Goal: Task Accomplishment & Management: Use online tool/utility

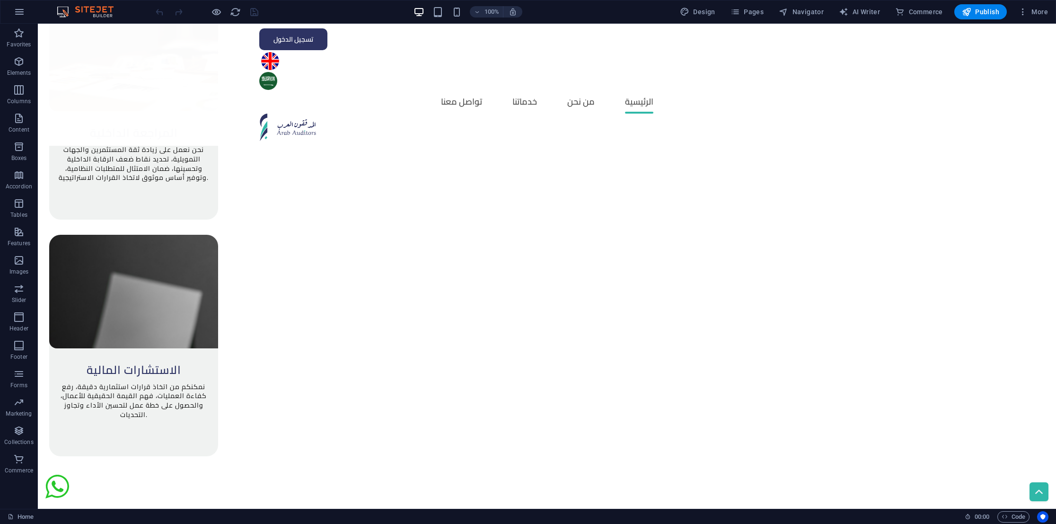
scroll to position [1274, 0]
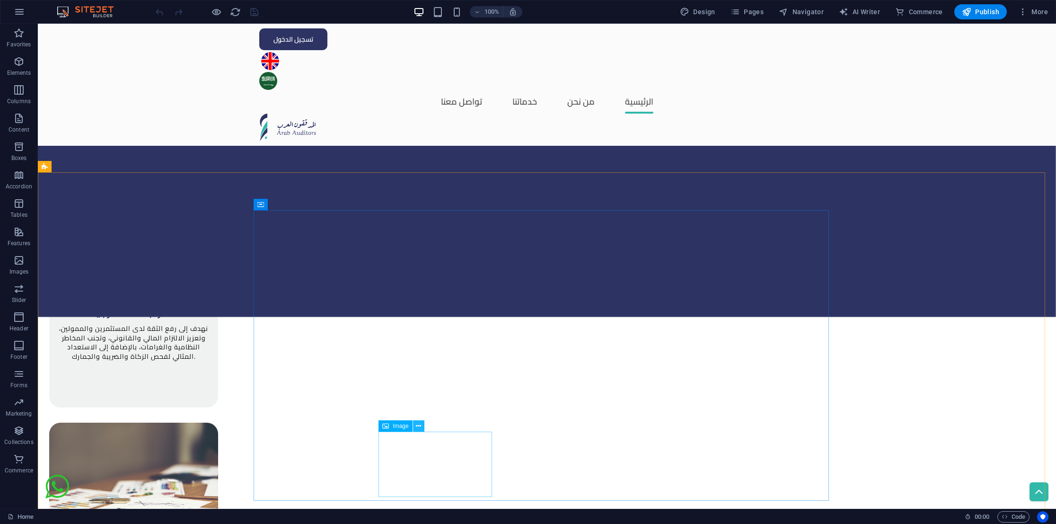
click at [420, 429] on icon at bounding box center [418, 426] width 5 height 10
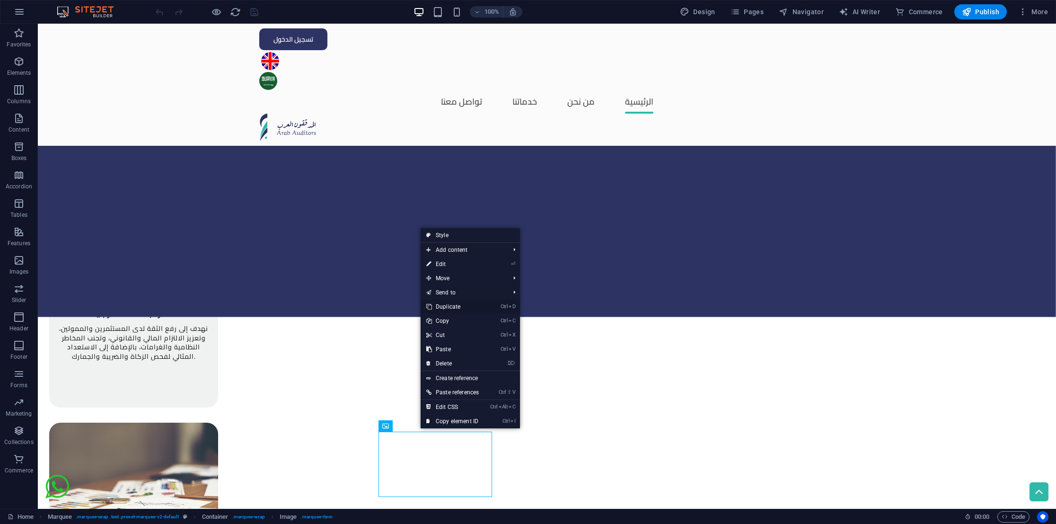
click at [467, 301] on link "Ctrl D Duplicate" at bounding box center [453, 307] width 64 height 14
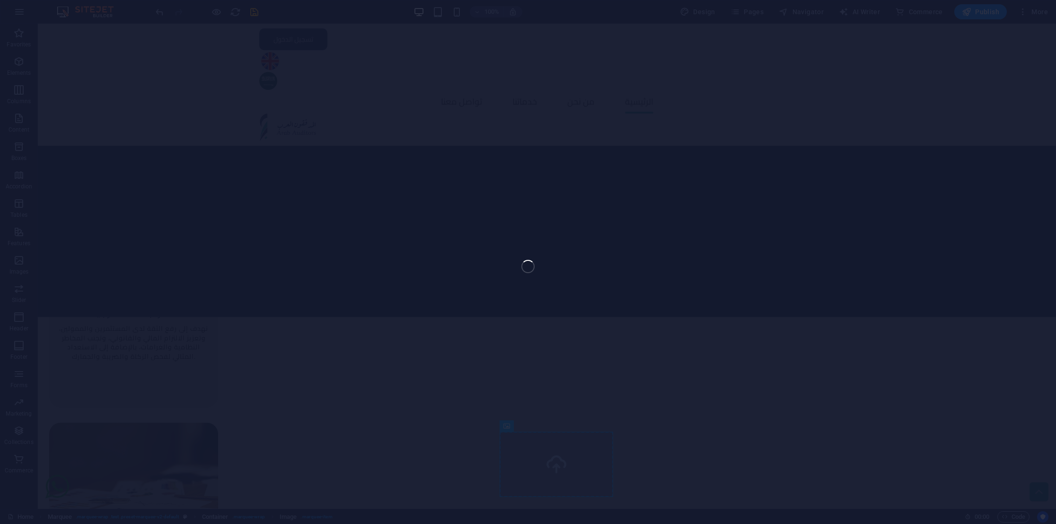
select select "px"
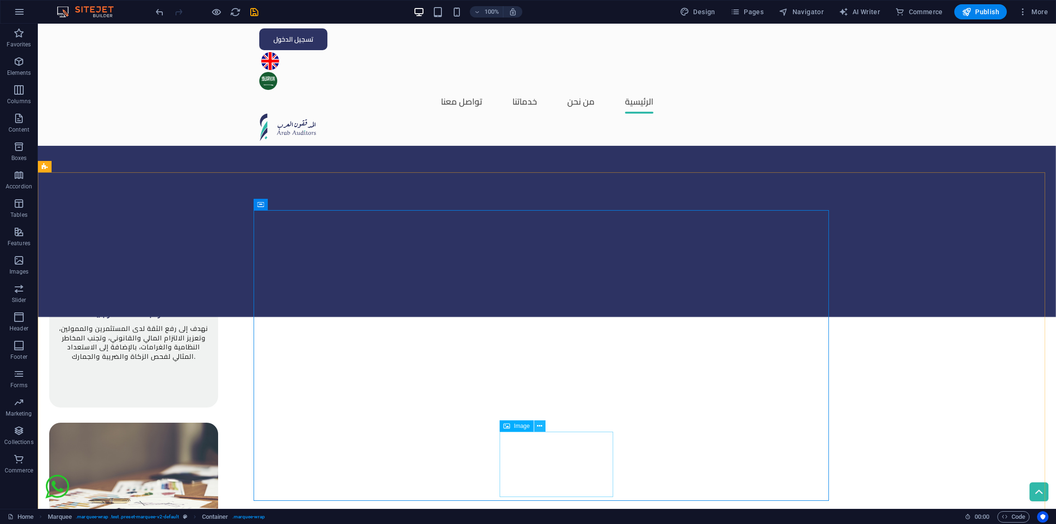
click at [539, 423] on icon at bounding box center [539, 426] width 5 height 10
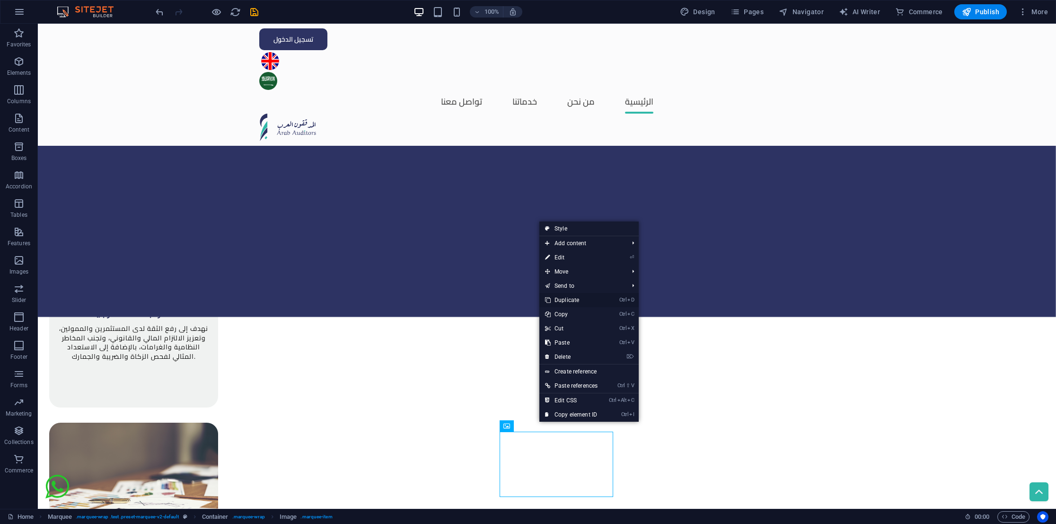
click at [606, 302] on li "Ctrl D Duplicate" at bounding box center [589, 300] width 99 height 14
click at [581, 300] on link "Ctrl D Duplicate" at bounding box center [572, 300] width 64 height 14
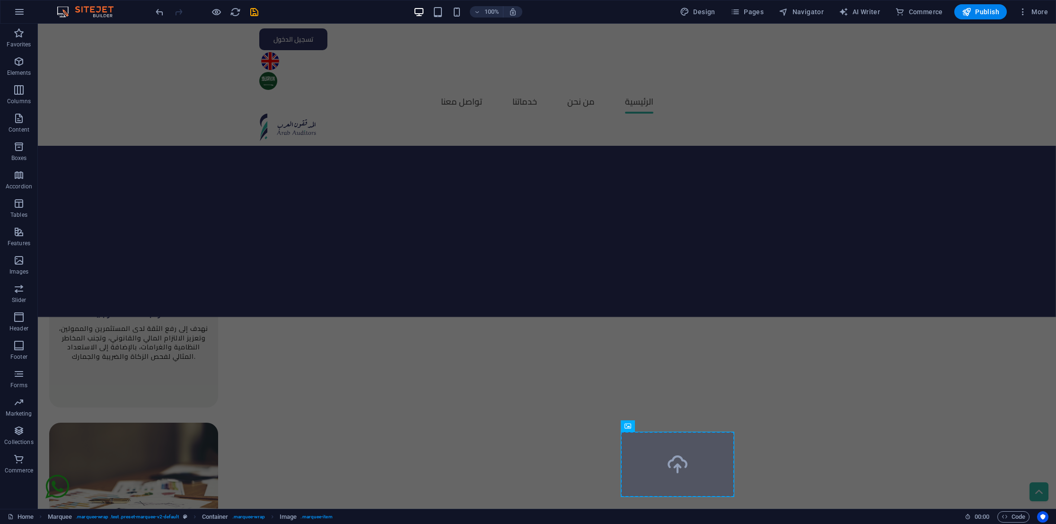
select select "px"
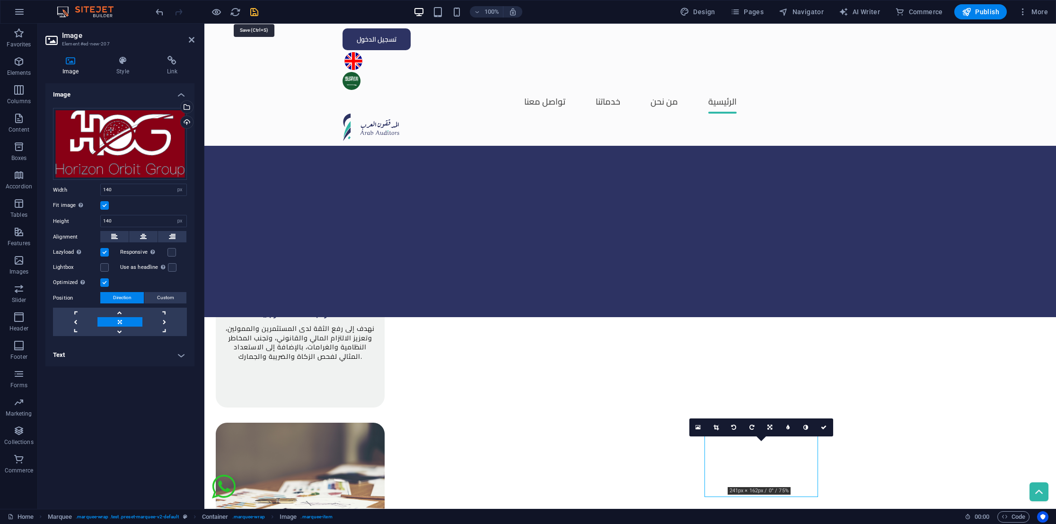
click at [256, 11] on icon "save" at bounding box center [254, 12] width 11 height 11
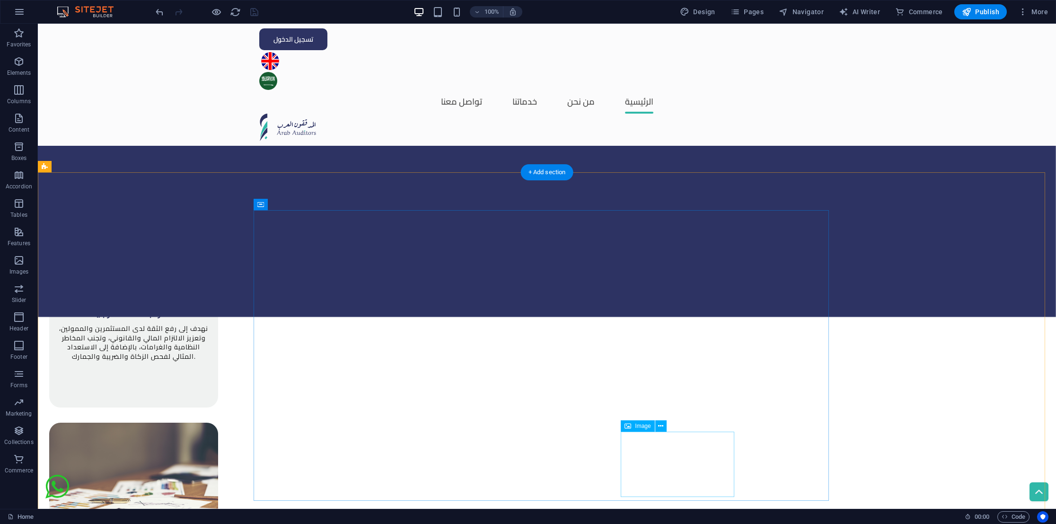
click at [662, 424] on icon at bounding box center [660, 426] width 5 height 10
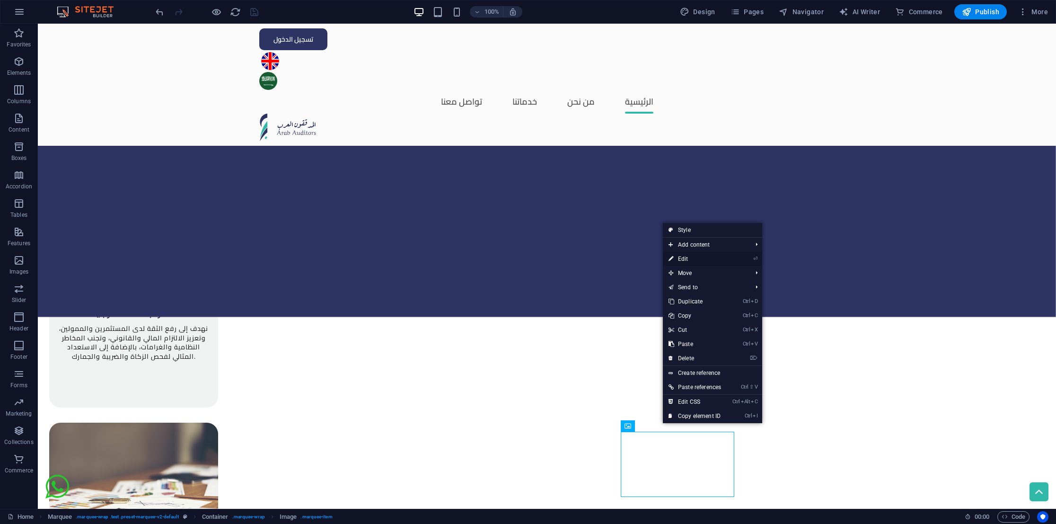
click at [699, 262] on link "⏎ Edit" at bounding box center [695, 259] width 64 height 14
select select "px"
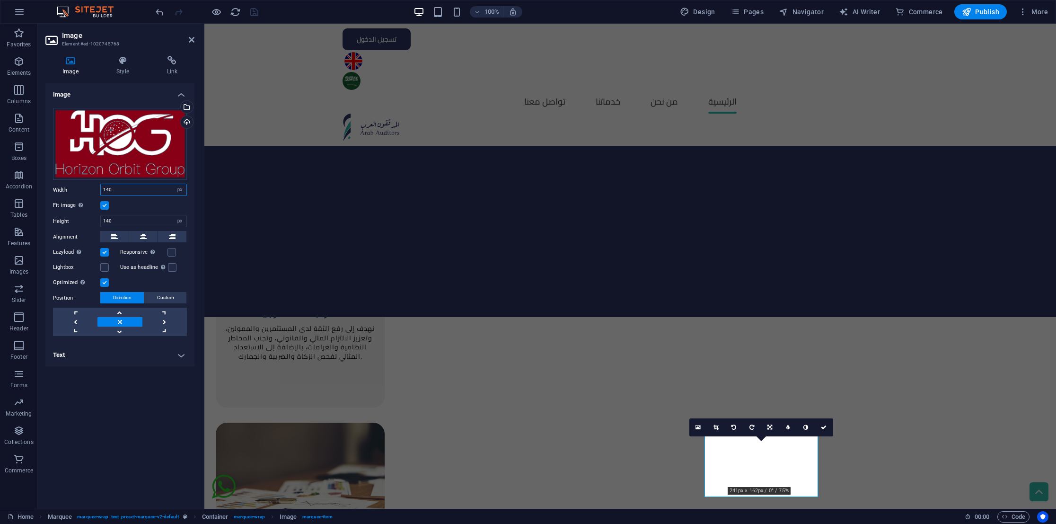
click at [126, 191] on input "140" at bounding box center [144, 189] width 86 height 11
click at [103, 426] on div "Image Drag files here, click to choose files or select files from Files or our …" at bounding box center [119, 292] width 149 height 418
click at [128, 188] on input "180" at bounding box center [144, 189] width 86 height 11
type input "1"
click at [106, 384] on div "Image Drag files here, click to choose files or select files from Files or our …" at bounding box center [119, 292] width 149 height 418
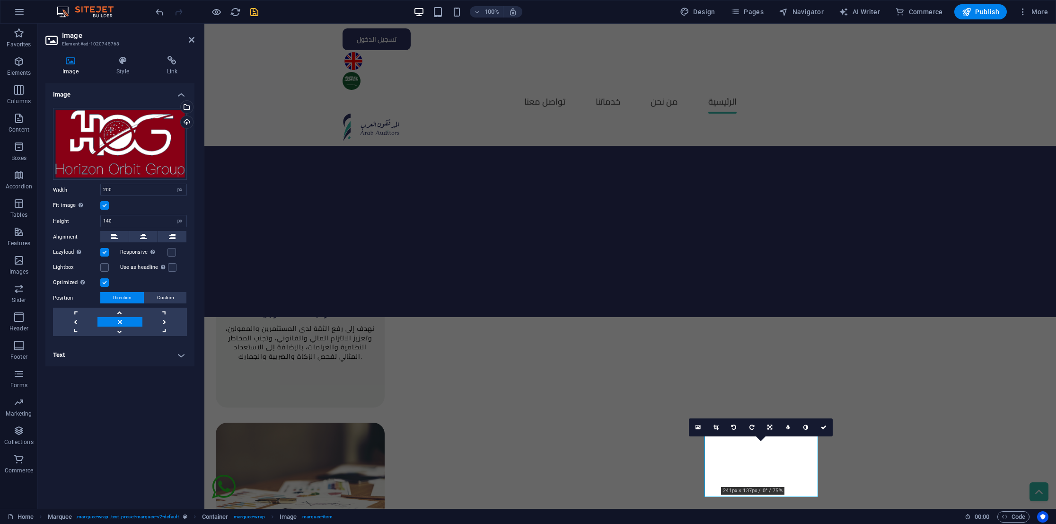
click at [124, 358] on h4 "Text" at bounding box center [119, 355] width 149 height 23
click at [146, 188] on input "200" at bounding box center [144, 189] width 86 height 11
type input "2"
click at [92, 473] on div "Image Drag files here, click to choose files or select files from Files or our …" at bounding box center [119, 292] width 149 height 418
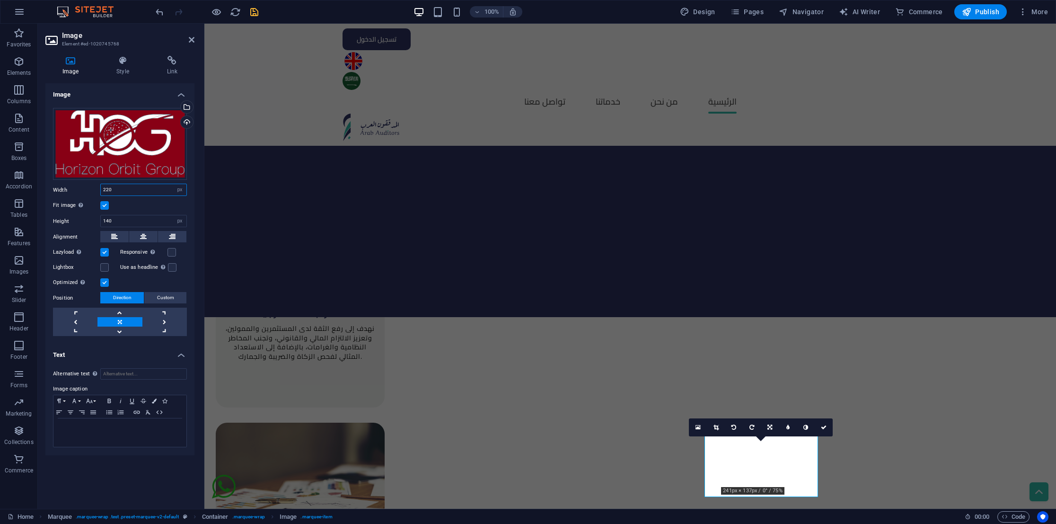
click at [124, 187] on input "220" at bounding box center [144, 189] width 86 height 11
type input "2"
type input "3"
click at [112, 492] on div "Image Drag files here, click to choose files or select files from Files or our …" at bounding box center [119, 292] width 149 height 418
click at [142, 463] on div "Image Drag files here, click to choose files or select files from Files or our …" at bounding box center [119, 292] width 149 height 418
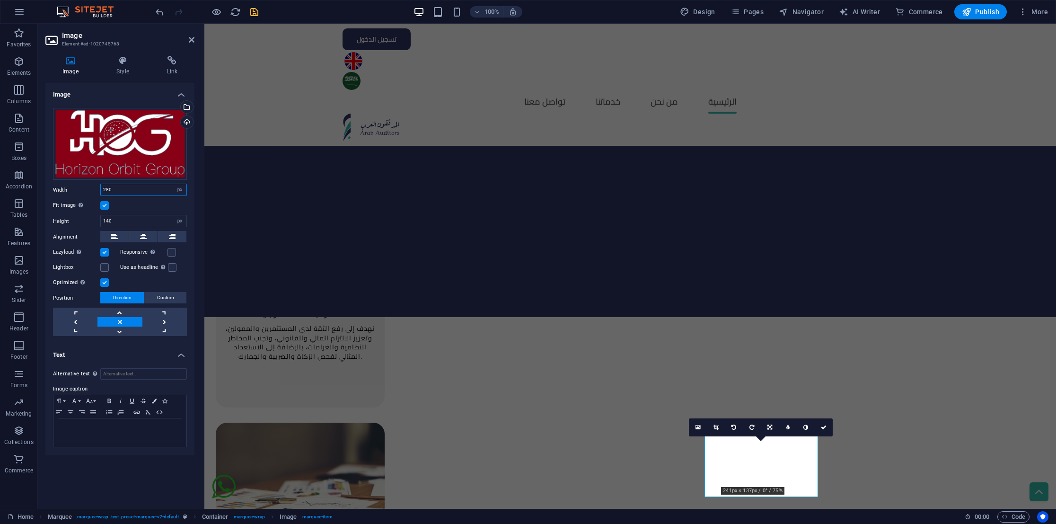
click at [136, 194] on input "280" at bounding box center [144, 189] width 86 height 11
click at [134, 219] on input "140" at bounding box center [144, 220] width 86 height 11
click at [143, 222] on input "140" at bounding box center [144, 220] width 86 height 11
click at [133, 187] on input "280" at bounding box center [144, 189] width 86 height 11
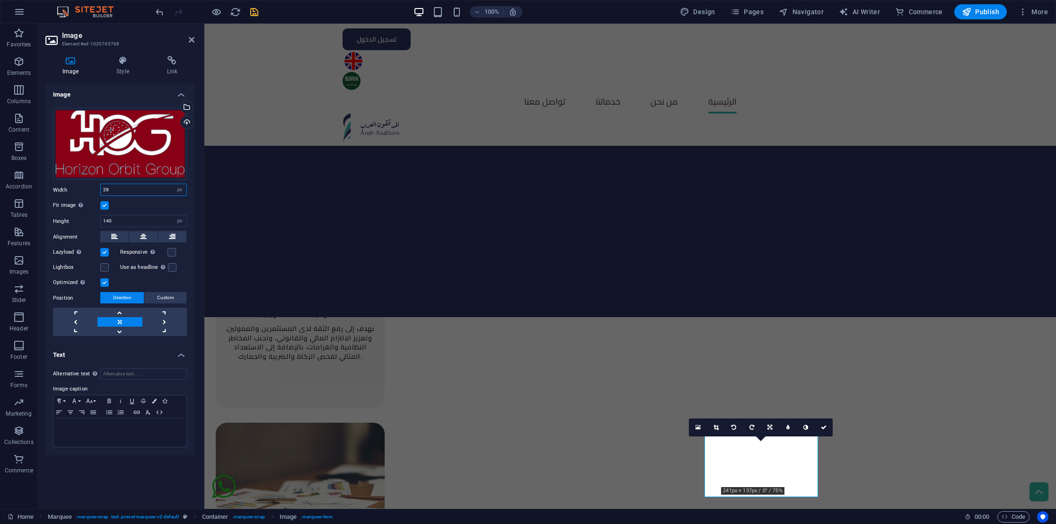
type input "2"
type input "300"
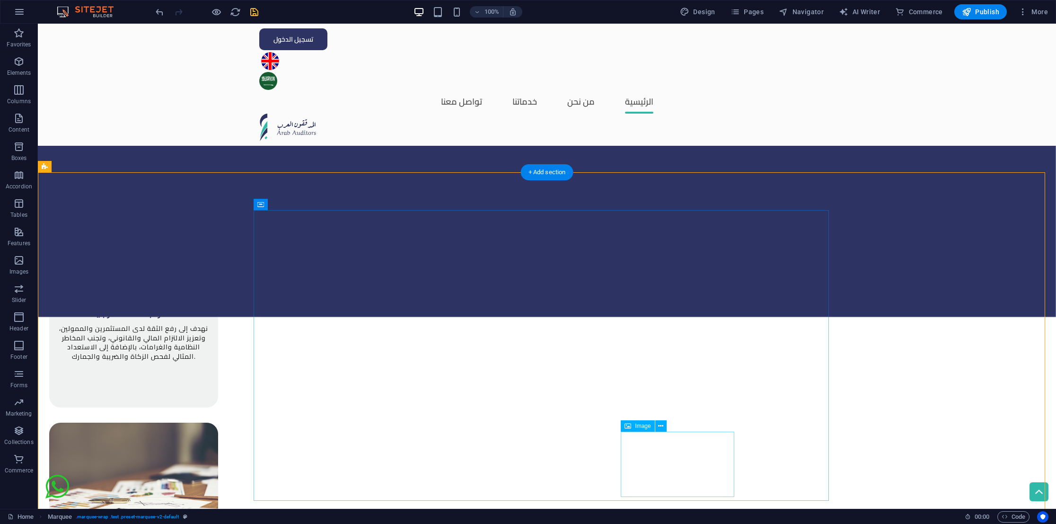
click at [658, 422] on icon at bounding box center [660, 426] width 5 height 10
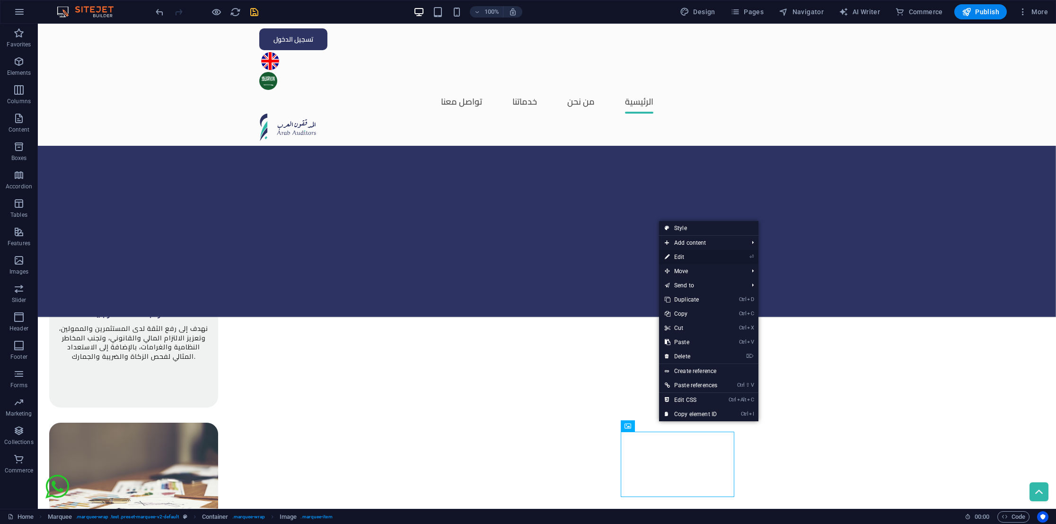
click at [691, 257] on link "⏎ Edit" at bounding box center [691, 257] width 64 height 14
select select "px"
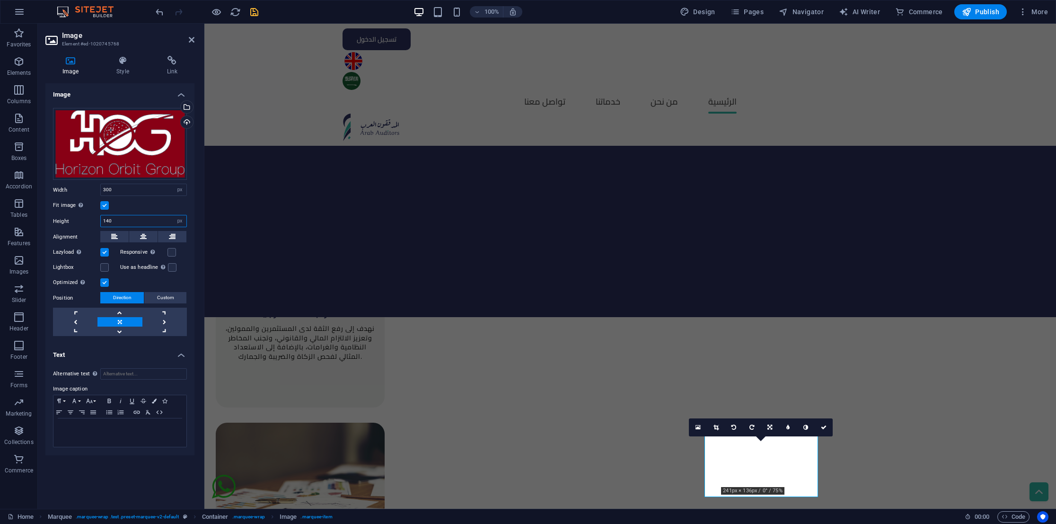
click at [125, 219] on input "140" at bounding box center [144, 220] width 86 height 11
type input "180"
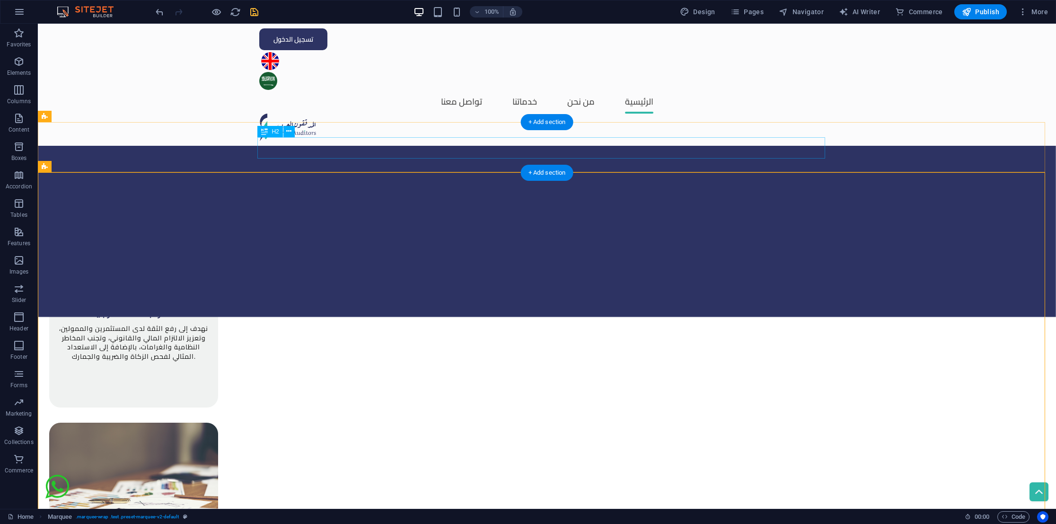
click at [663, 425] on icon at bounding box center [660, 426] width 5 height 10
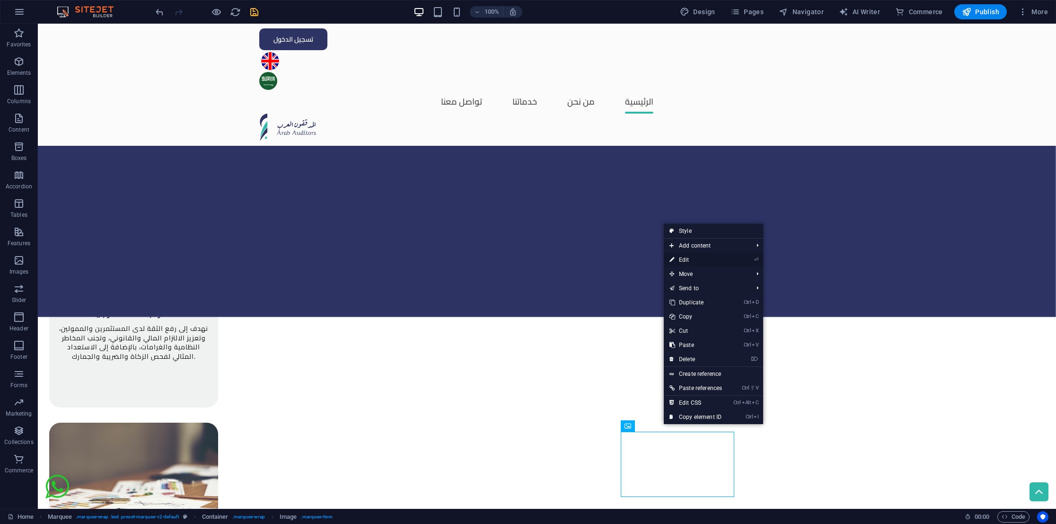
click at [717, 257] on link "⏎ Edit" at bounding box center [696, 260] width 64 height 14
select select "px"
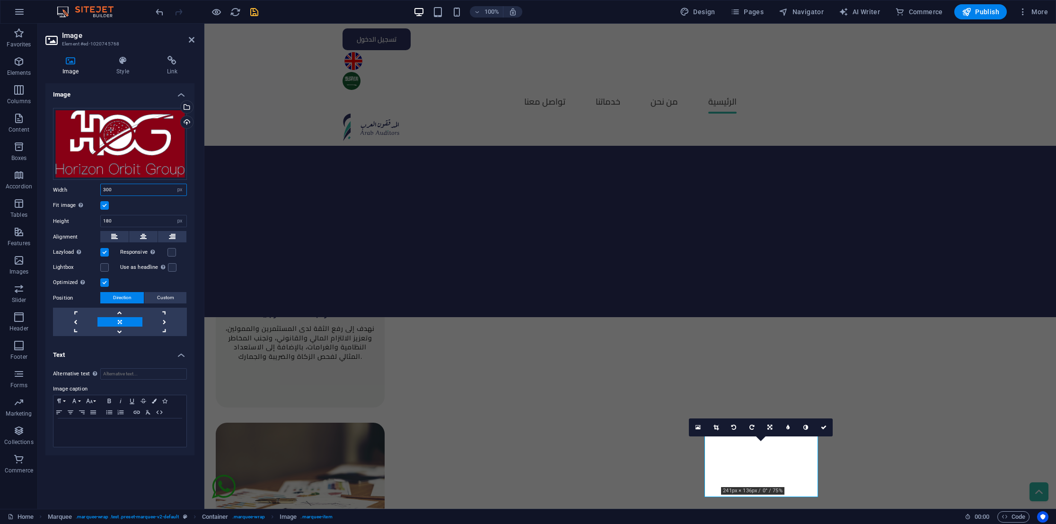
click at [135, 188] on input "300" at bounding box center [144, 189] width 86 height 11
type input "3"
type input "400"
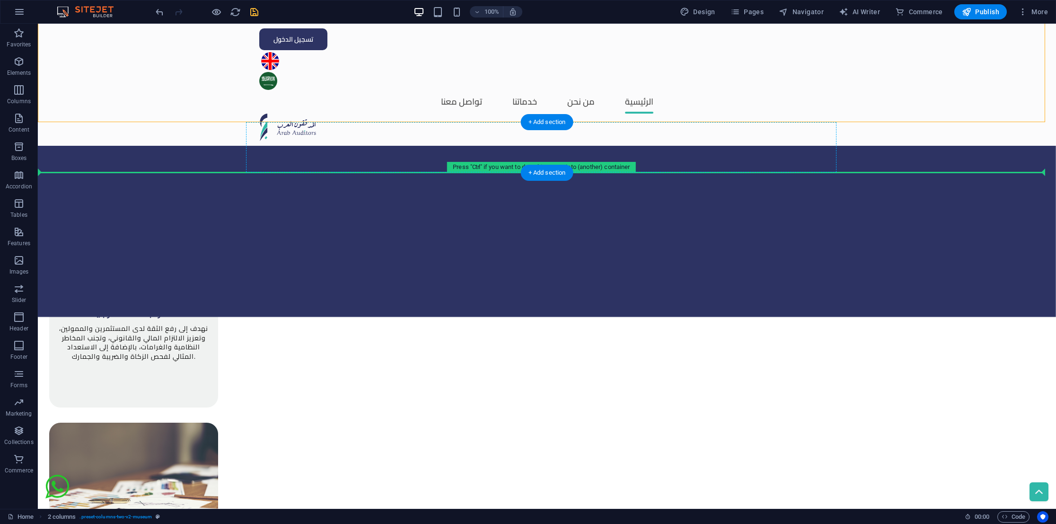
drag, startPoint x: 190, startPoint y: 99, endPoint x: 491, endPoint y: 335, distance: 383.0
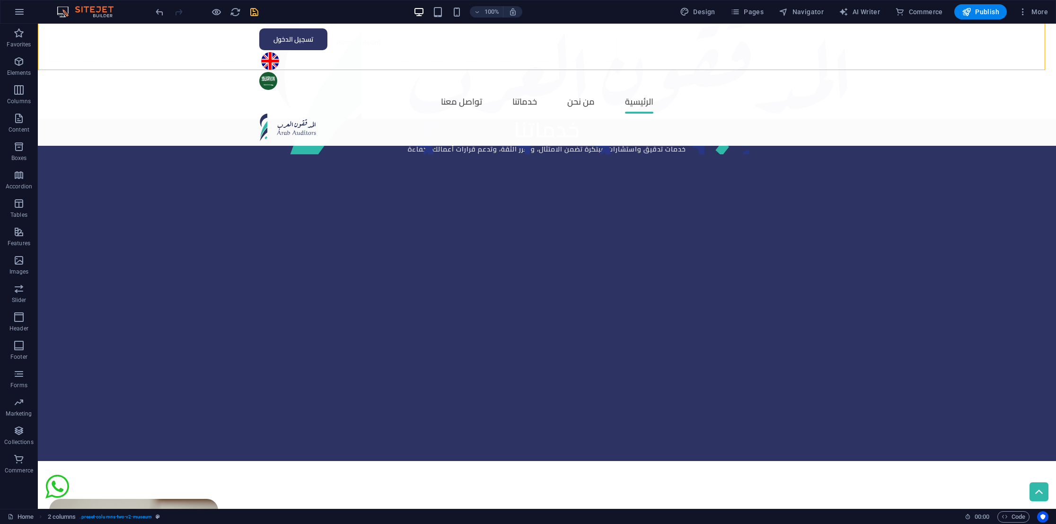
scroll to position [1376, 0]
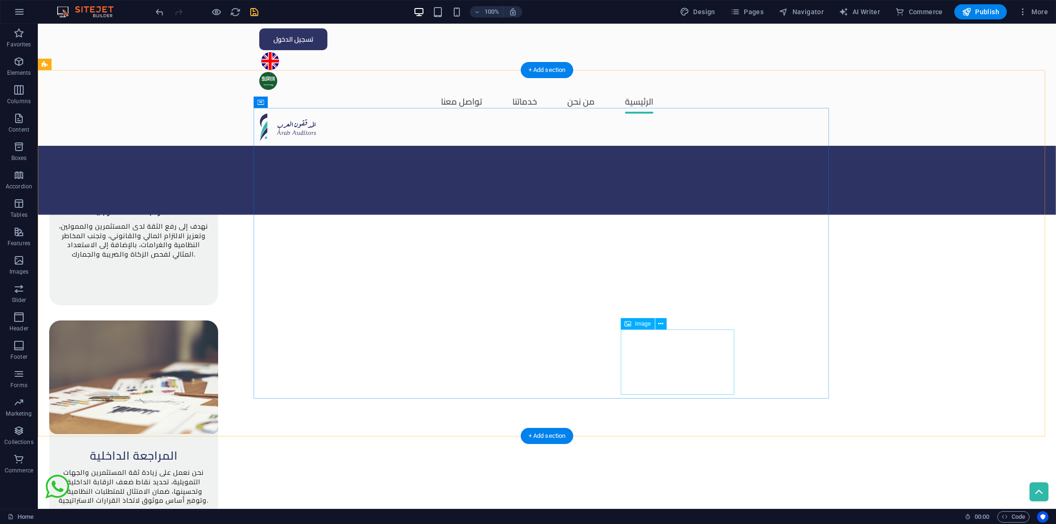
click at [665, 321] on button at bounding box center [660, 323] width 11 height 11
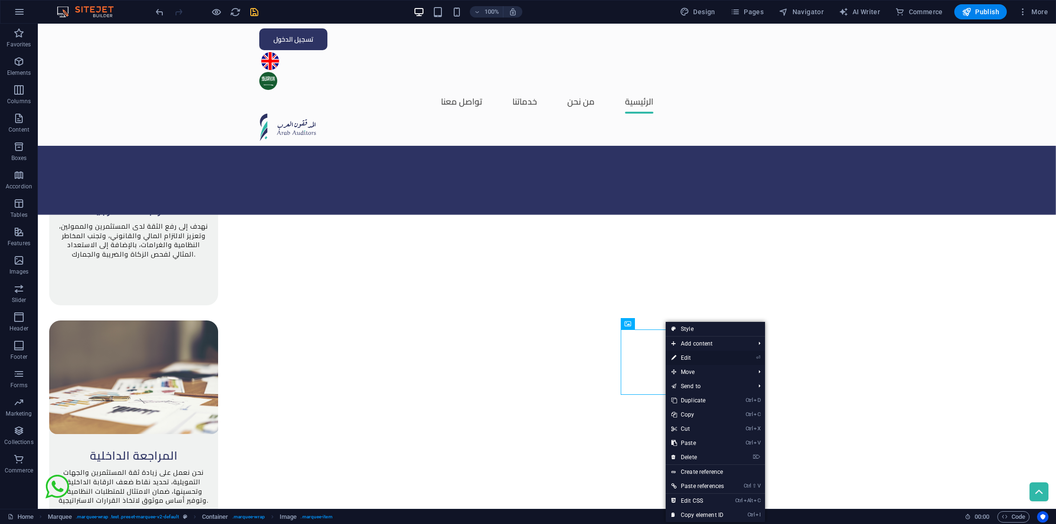
click at [717, 355] on link "⏎ Edit" at bounding box center [698, 358] width 64 height 14
select select "px"
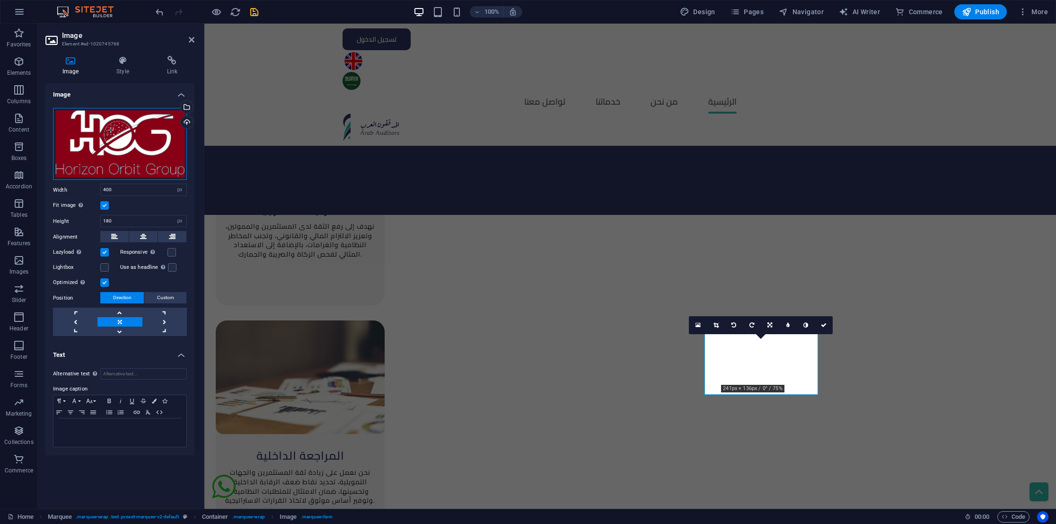
click at [101, 154] on div "Drag files here, click to choose files or select files from Files or our free s…" at bounding box center [120, 144] width 134 height 72
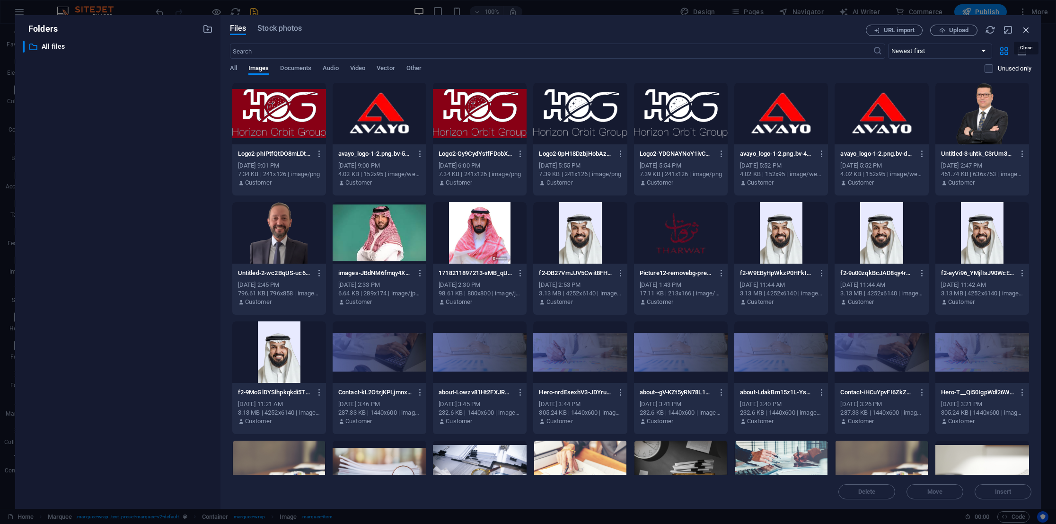
click at [1027, 30] on icon "button" at bounding box center [1026, 30] width 10 height 10
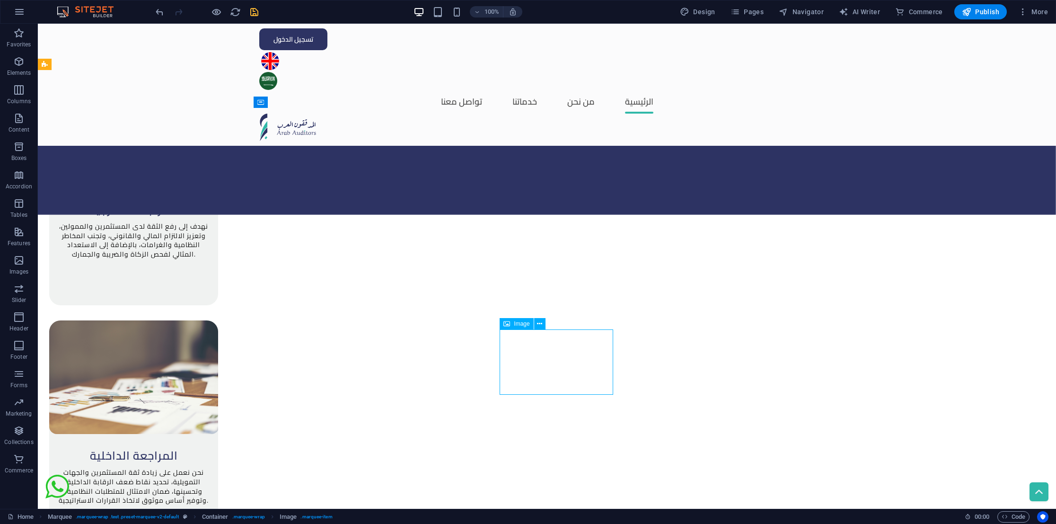
click at [540, 324] on icon at bounding box center [539, 324] width 5 height 10
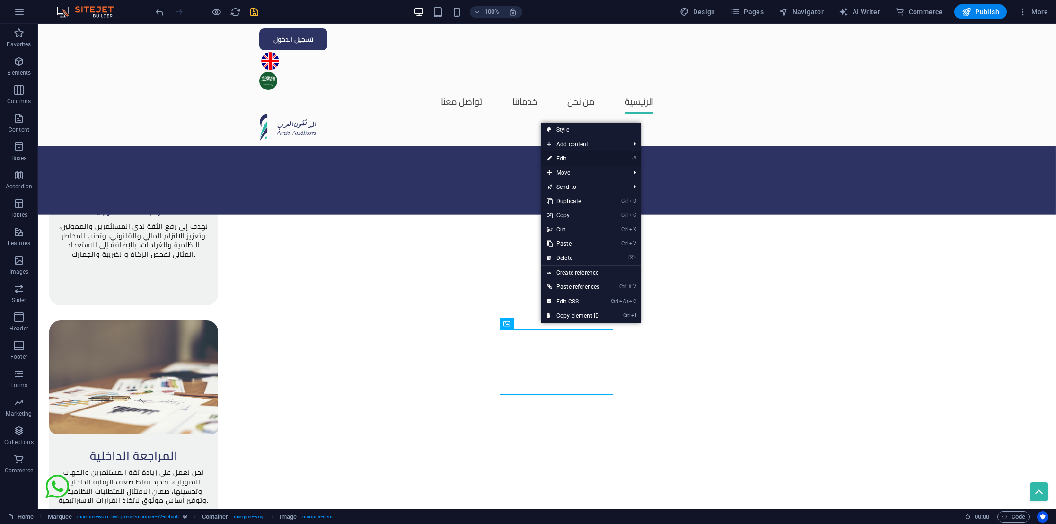
click at [602, 161] on link "⏎ Edit" at bounding box center [573, 158] width 64 height 14
select select "px"
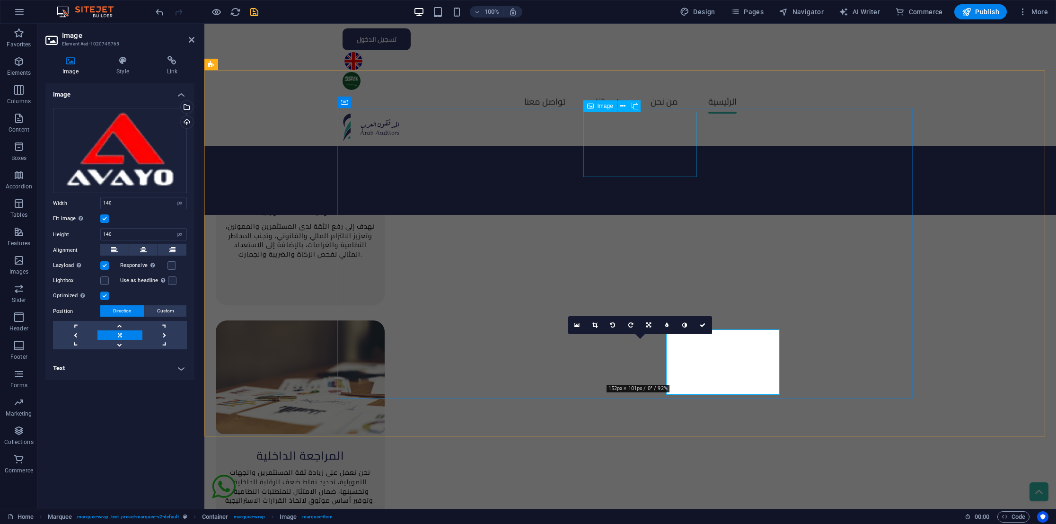
drag, startPoint x: 807, startPoint y: 185, endPoint x: 602, endPoint y: 161, distance: 205.8
select select "px"
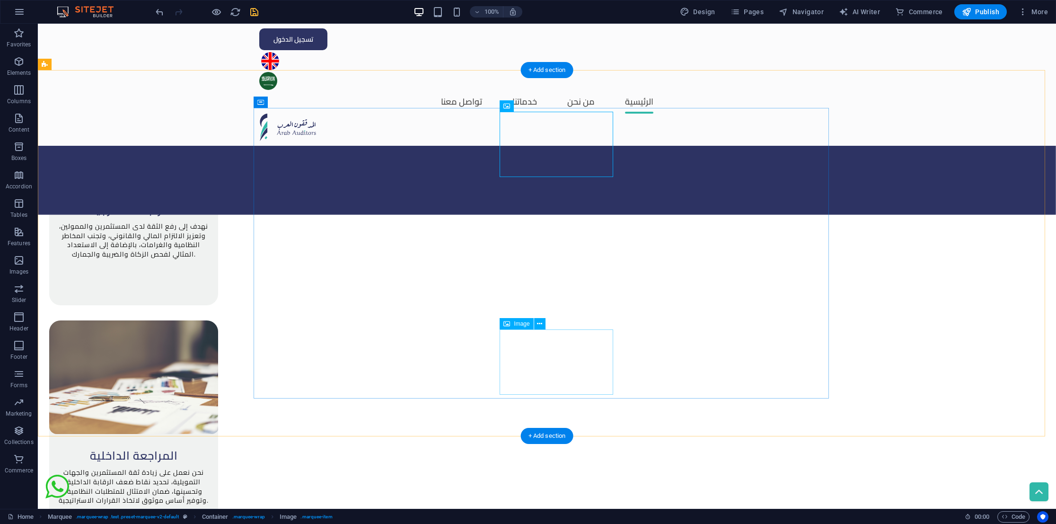
click at [542, 326] on icon at bounding box center [539, 324] width 5 height 10
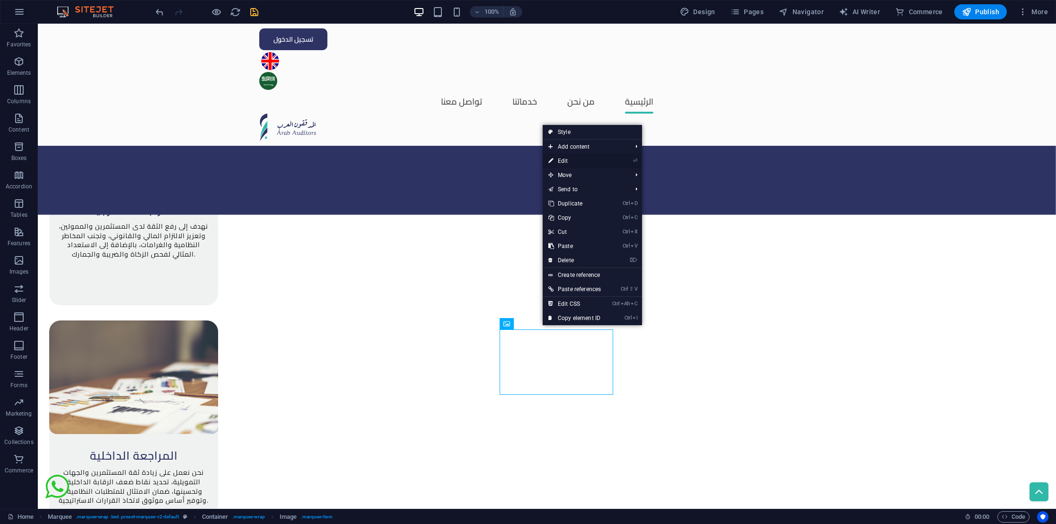
click at [583, 164] on link "⏎ Edit" at bounding box center [575, 161] width 64 height 14
select select "px"
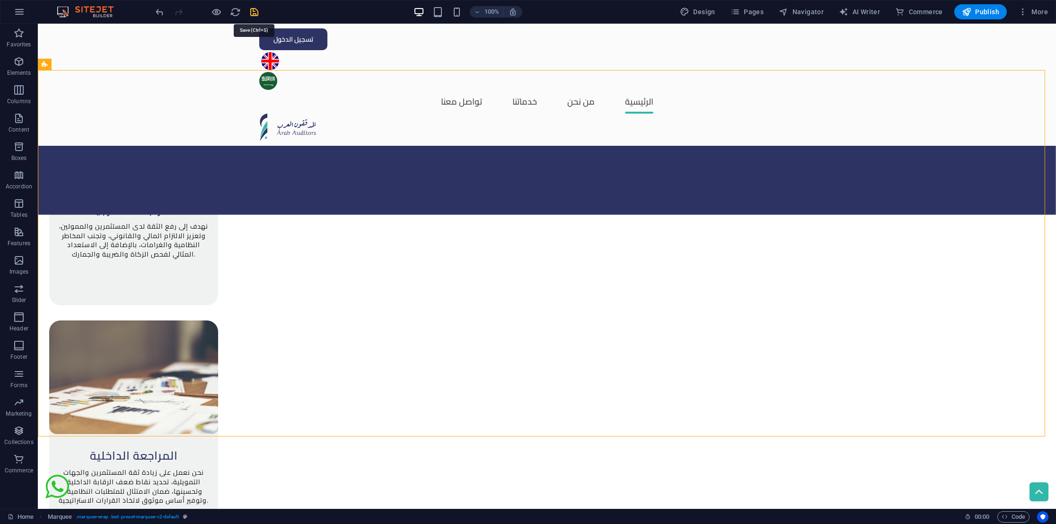
click at [254, 11] on icon "save" at bounding box center [254, 12] width 11 height 11
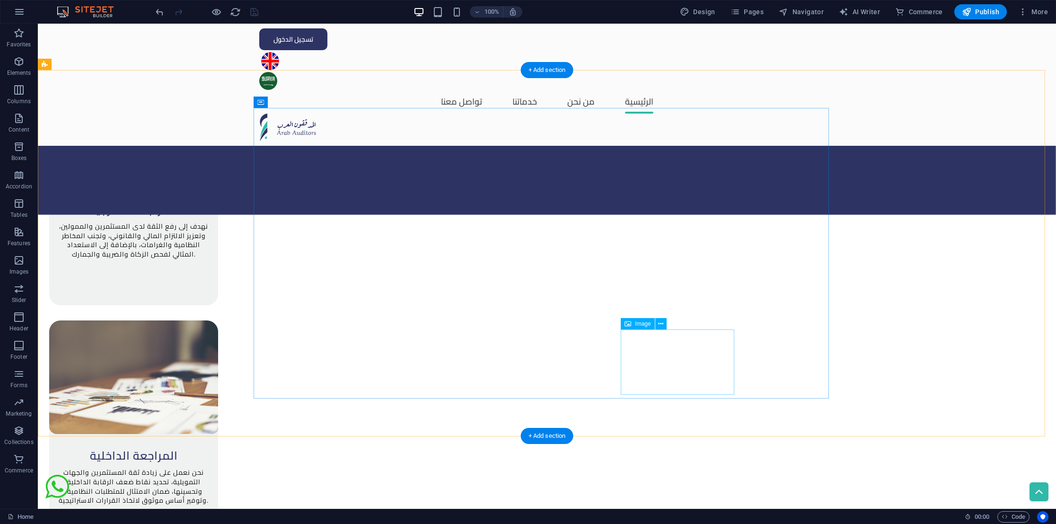
click at [660, 326] on icon at bounding box center [660, 324] width 5 height 10
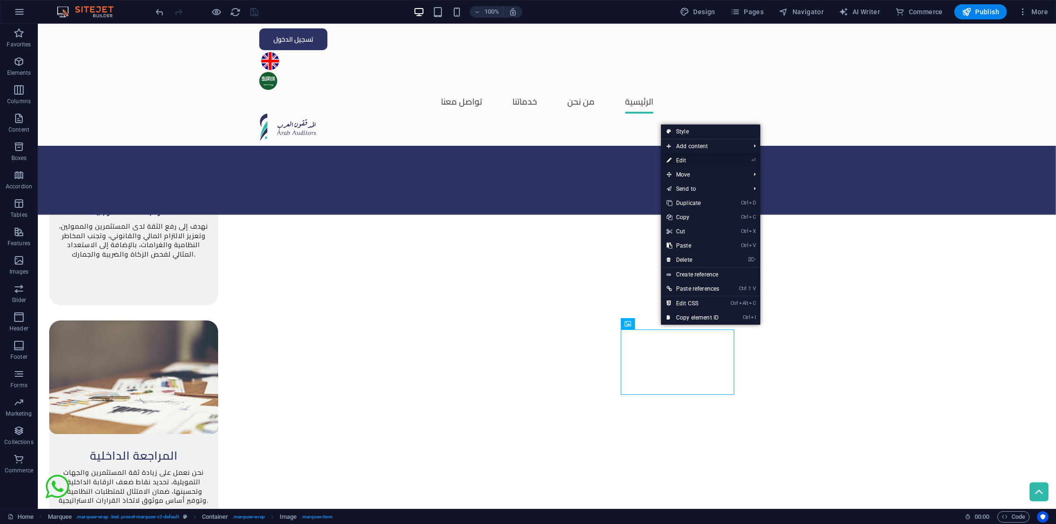
click at [688, 162] on link "⏎ Edit" at bounding box center [693, 160] width 64 height 14
select select "px"
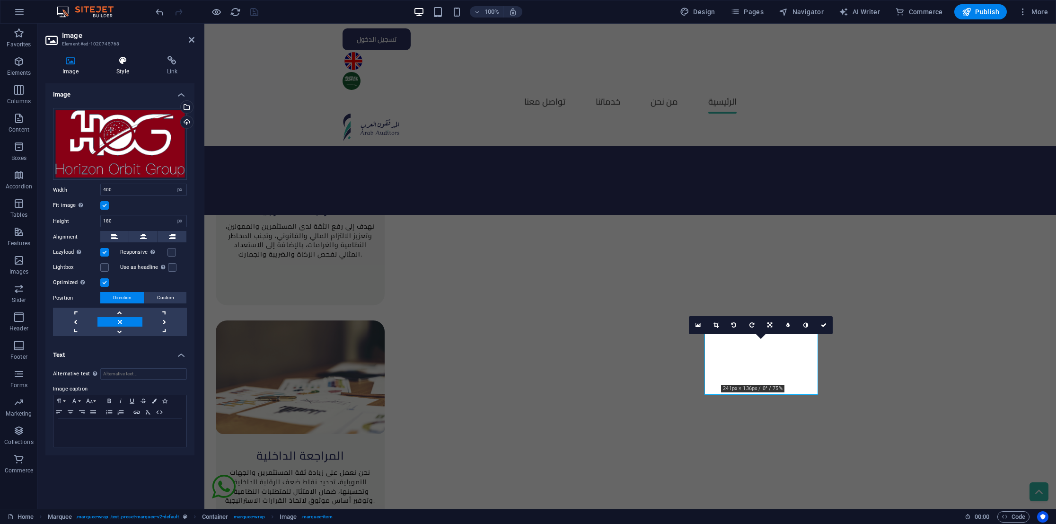
click at [119, 56] on icon at bounding box center [122, 60] width 46 height 9
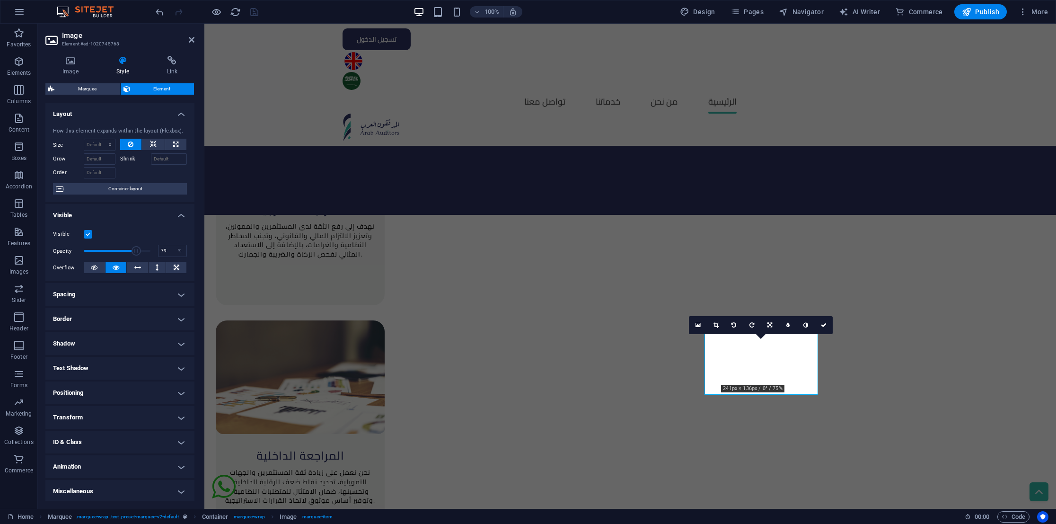
click at [135, 255] on span at bounding box center [117, 251] width 67 height 14
click at [114, 254] on span at bounding box center [117, 251] width 67 height 14
click at [143, 253] on span at bounding box center [117, 251] width 67 height 14
click at [143, 253] on span at bounding box center [144, 250] width 9 height 9
drag, startPoint x: 347, startPoint y: 277, endPoint x: 206, endPoint y: 252, distance: 143.2
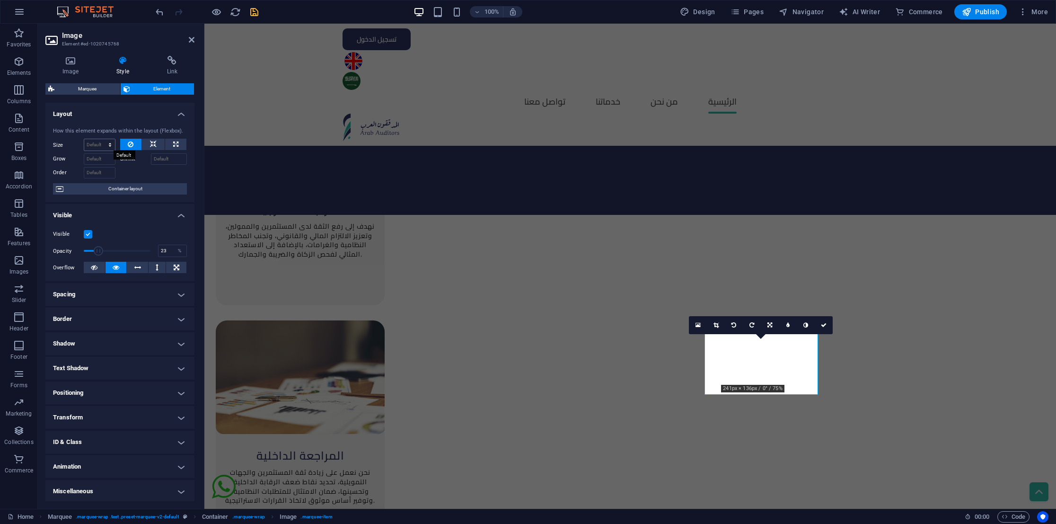
click at [98, 142] on select "Default auto px % 1/1 1/2 1/3 1/4 1/5 1/6 1/7 1/8 1/9 1/10" at bounding box center [99, 144] width 31 height 11
drag, startPoint x: 140, startPoint y: 197, endPoint x: 147, endPoint y: 250, distance: 53.5
click at [147, 250] on ul "Layout How this element expands within the layout (Flexbox). Size Default auto …" at bounding box center [119, 303] width 149 height 400
click at [147, 250] on span at bounding box center [117, 251] width 67 height 14
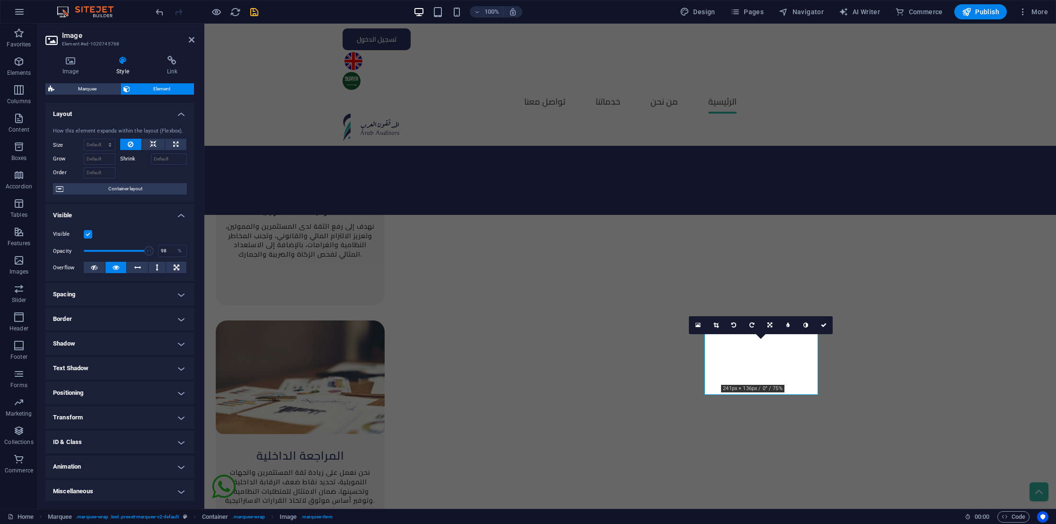
type input "100"
drag, startPoint x: 151, startPoint y: 250, endPoint x: 177, endPoint y: 257, distance: 27.2
click at [177, 257] on div "Opacity 100 %" at bounding box center [120, 251] width 134 height 14
click at [106, 144] on select "Default auto px % 1/1 1/2 1/3 1/4 1/5 1/6 1/7 1/8 1/9 1/10" at bounding box center [99, 144] width 31 height 11
select select "1/6"
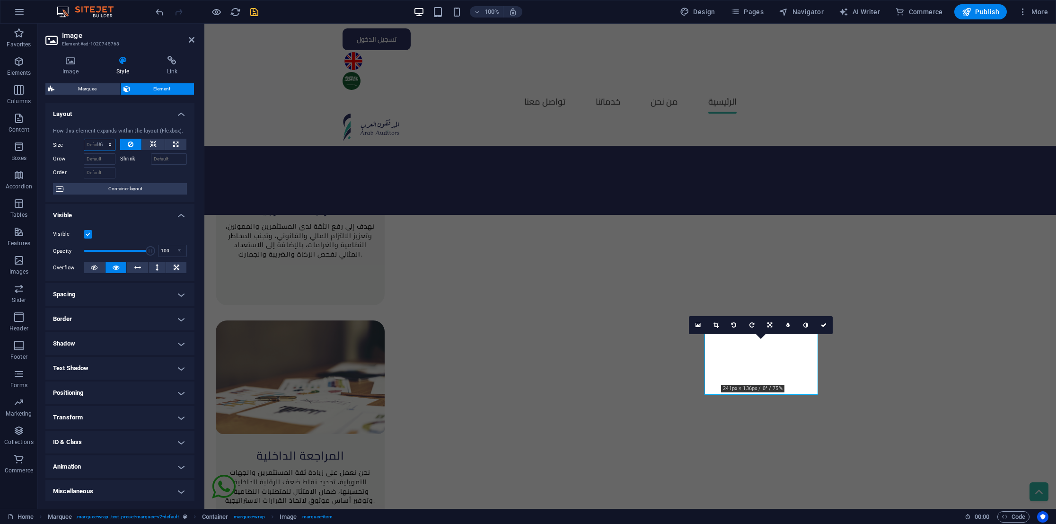
click at [100, 139] on select "Default auto px % 1/1 1/2 1/3 1/4 1/5 1/6 1/7 1/8 1/9 1/10" at bounding box center [99, 144] width 31 height 11
type input "16.66"
select select "%"
select select "DISABLED_OPTION_VALUE"
click at [127, 186] on span "Container layout" at bounding box center [125, 188] width 118 height 11
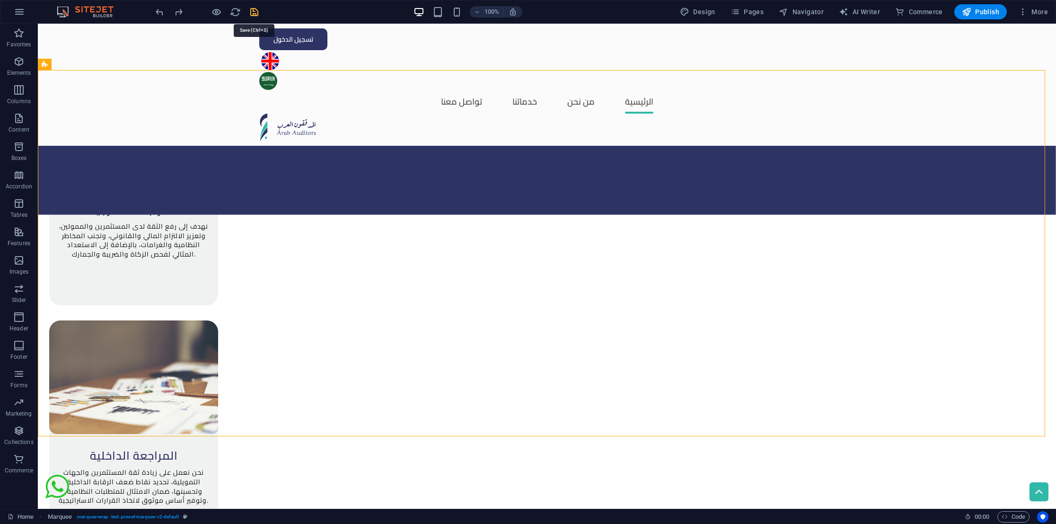
click at [254, 9] on icon "save" at bounding box center [254, 12] width 11 height 11
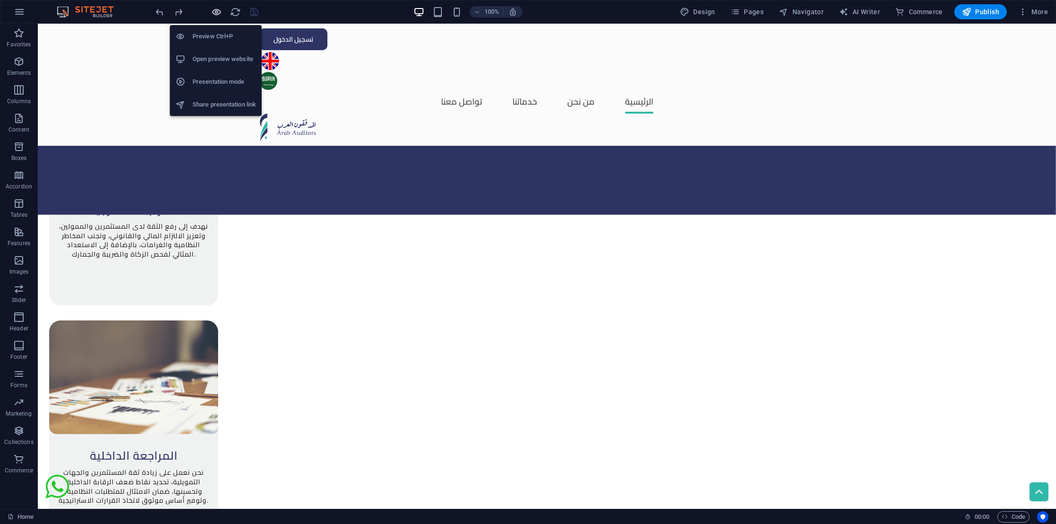
click at [216, 13] on icon "button" at bounding box center [216, 12] width 11 height 11
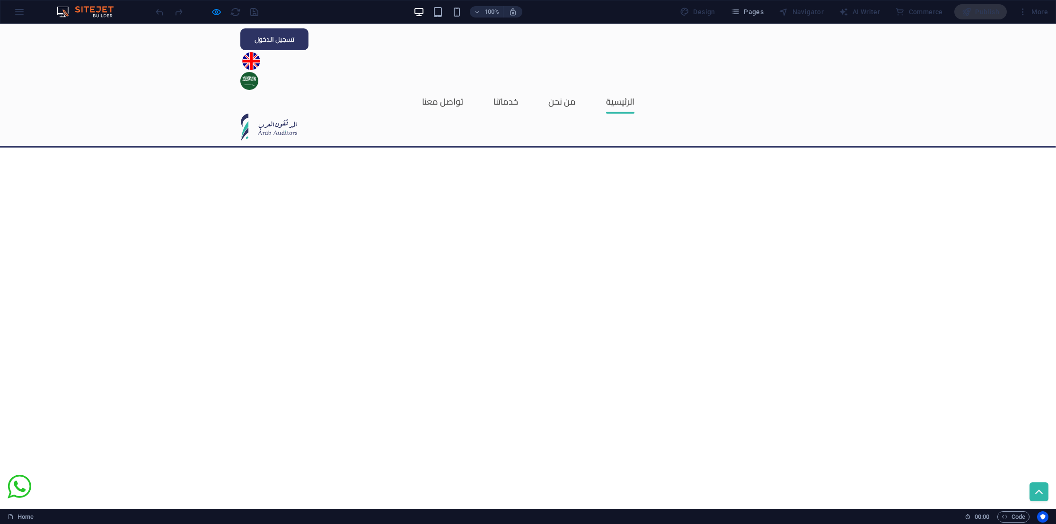
click at [258, 72] on img at bounding box center [249, 81] width 18 height 18
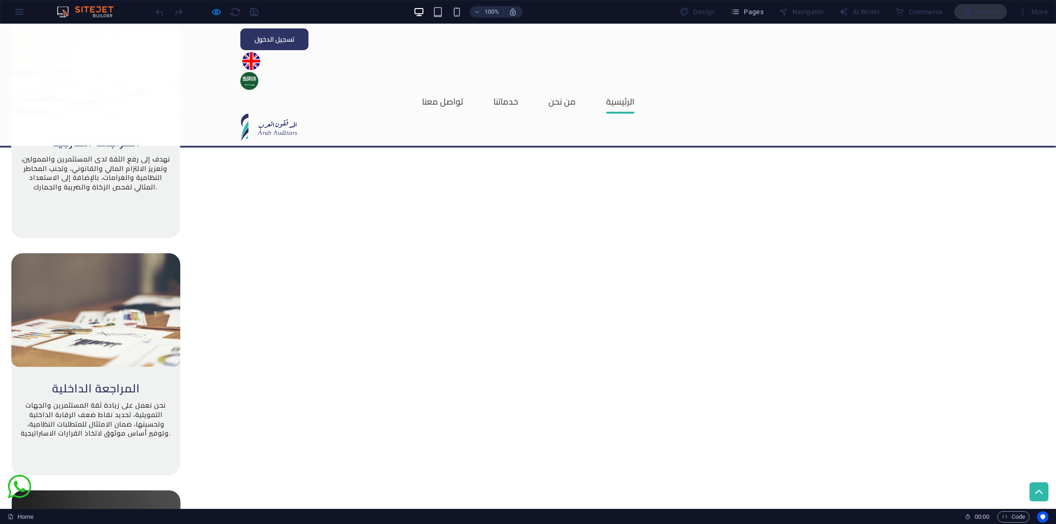
click at [260, 52] on img at bounding box center [251, 61] width 18 height 18
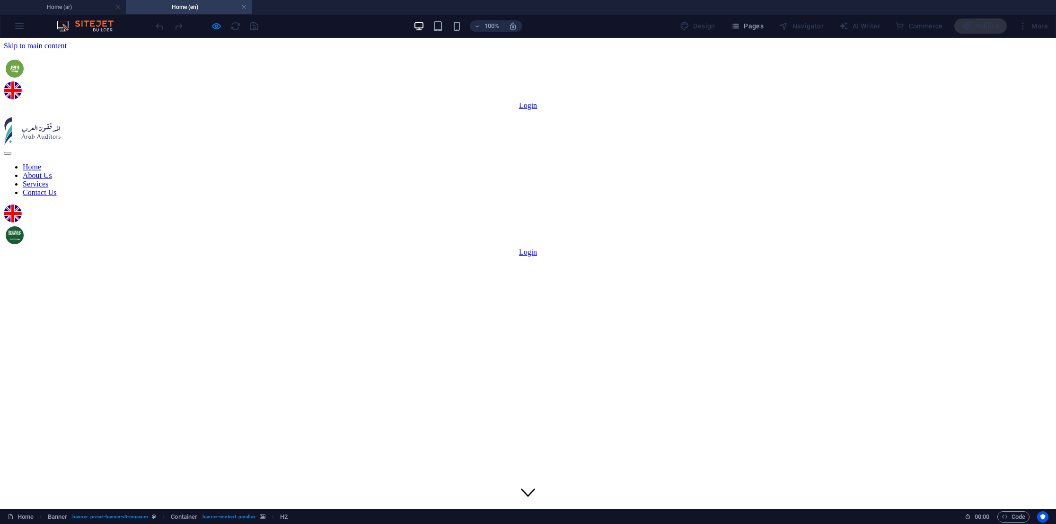
scroll to position [0, 0]
click at [1044, 242] on figure at bounding box center [528, 242] width 1049 height 0
drag, startPoint x: 1044, startPoint y: 341, endPoint x: 1051, endPoint y: 357, distance: 17.4
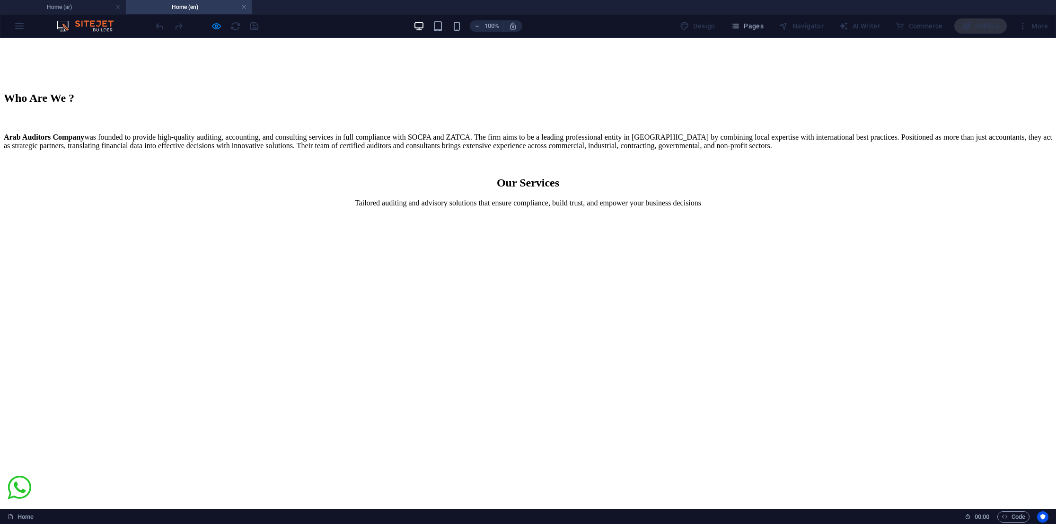
scroll to position [1237, 0]
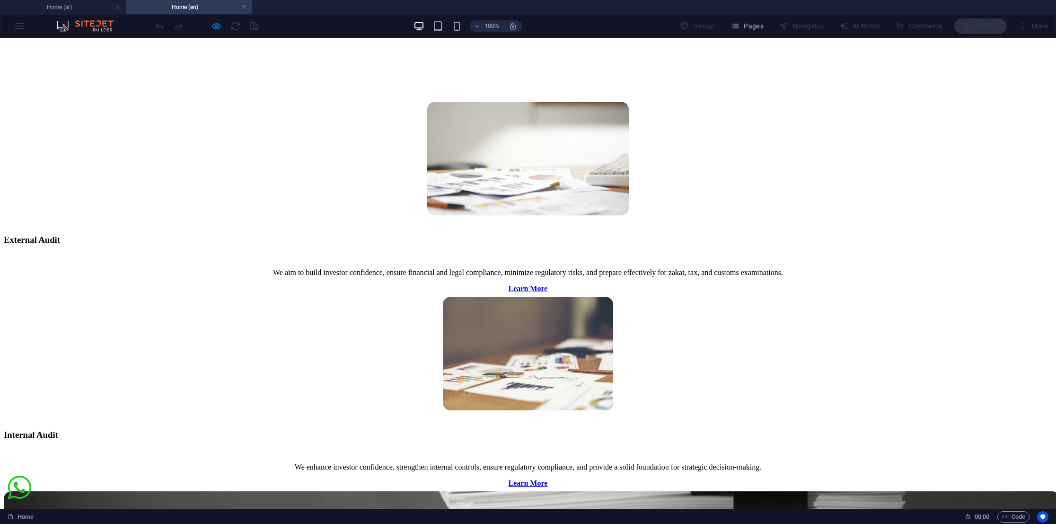
drag, startPoint x: 301, startPoint y: 128, endPoint x: 223, endPoint y: 9, distance: 141.6
click at [223, 9] on h4 "Home (en)" at bounding box center [189, 7] width 126 height 10
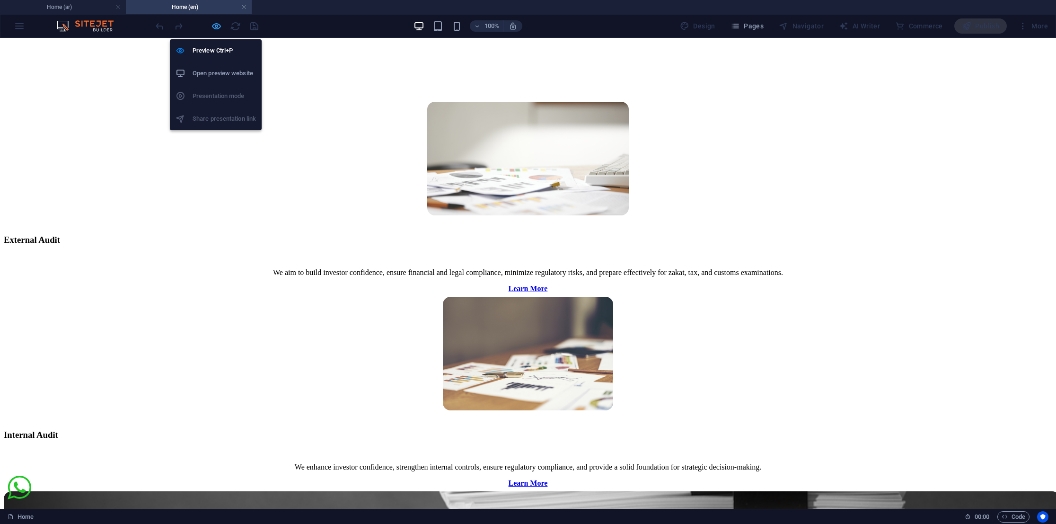
click at [217, 27] on icon "button" at bounding box center [216, 26] width 11 height 11
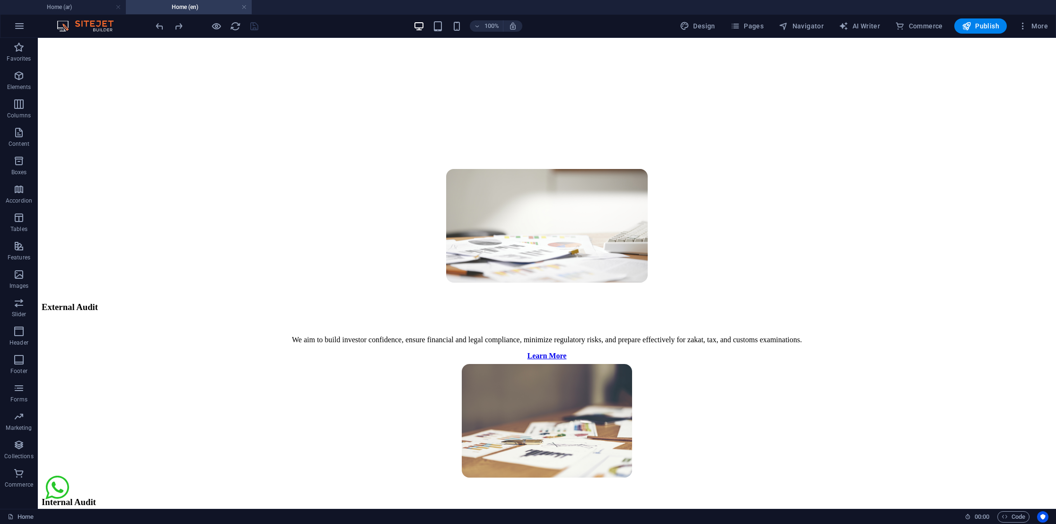
scroll to position [1649, 0]
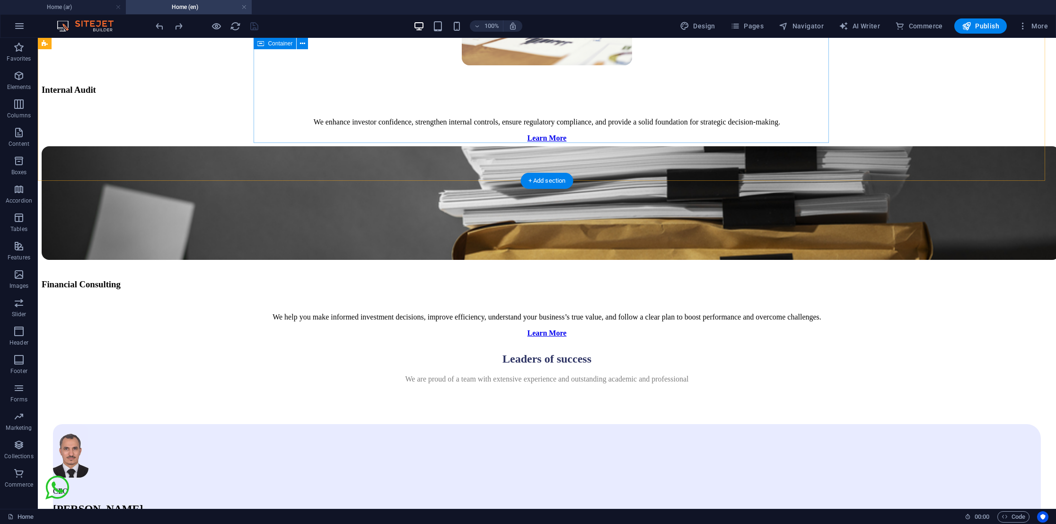
click at [424, 65] on button at bounding box center [418, 68] width 11 height 11
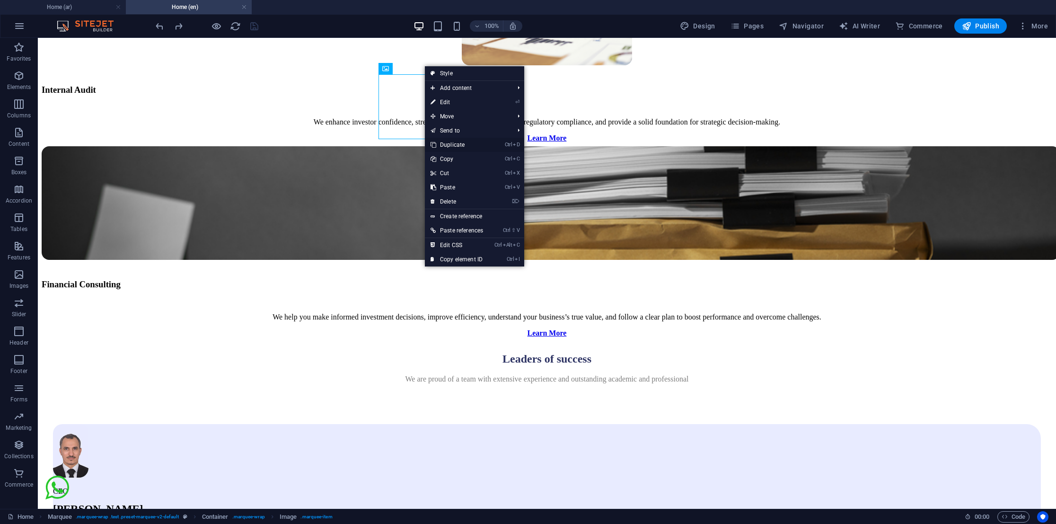
click at [496, 138] on li "Ctrl D Duplicate" at bounding box center [474, 145] width 99 height 14
click at [483, 146] on link "Ctrl D Duplicate" at bounding box center [457, 145] width 64 height 14
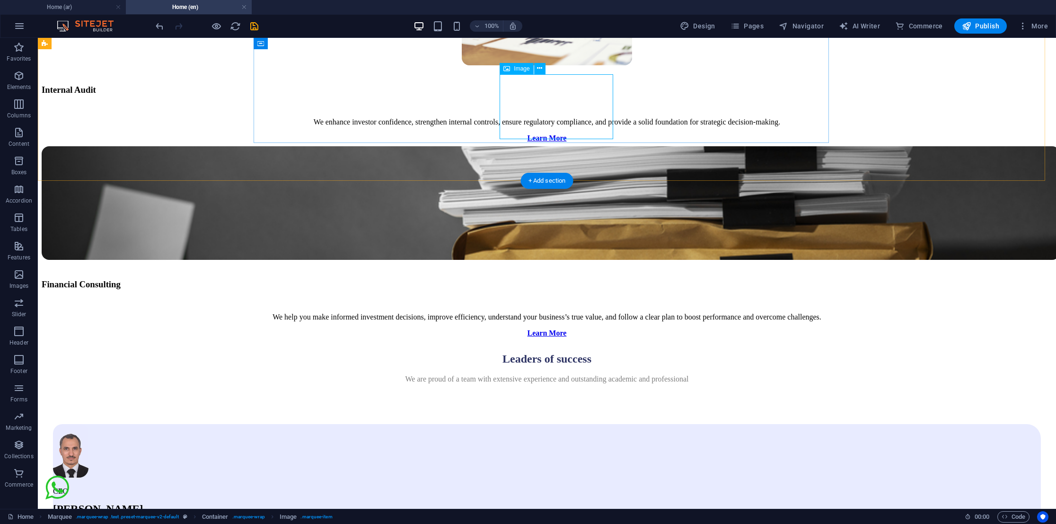
select select "px"
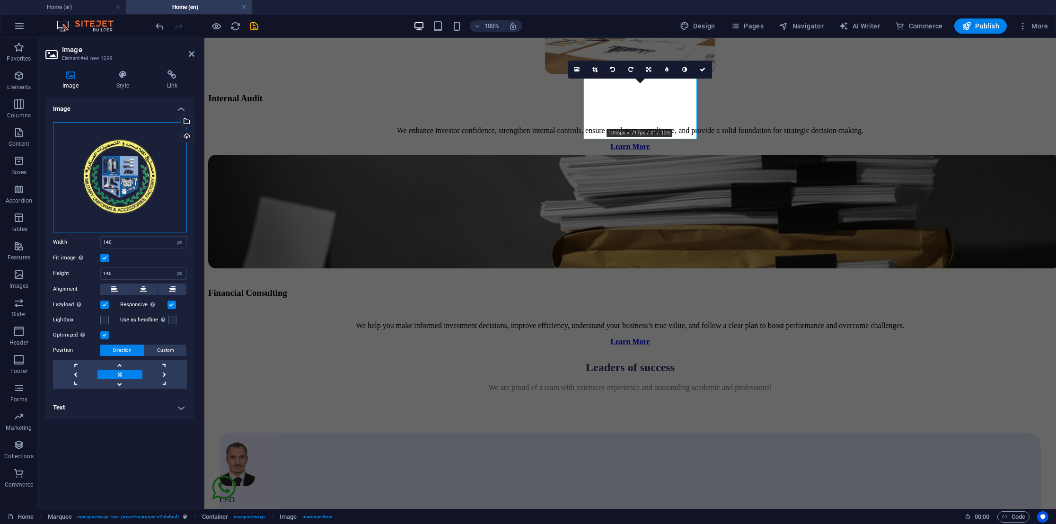
click at [106, 199] on div "Drag files here, click to choose files or select files from Files or our free s…" at bounding box center [120, 177] width 134 height 110
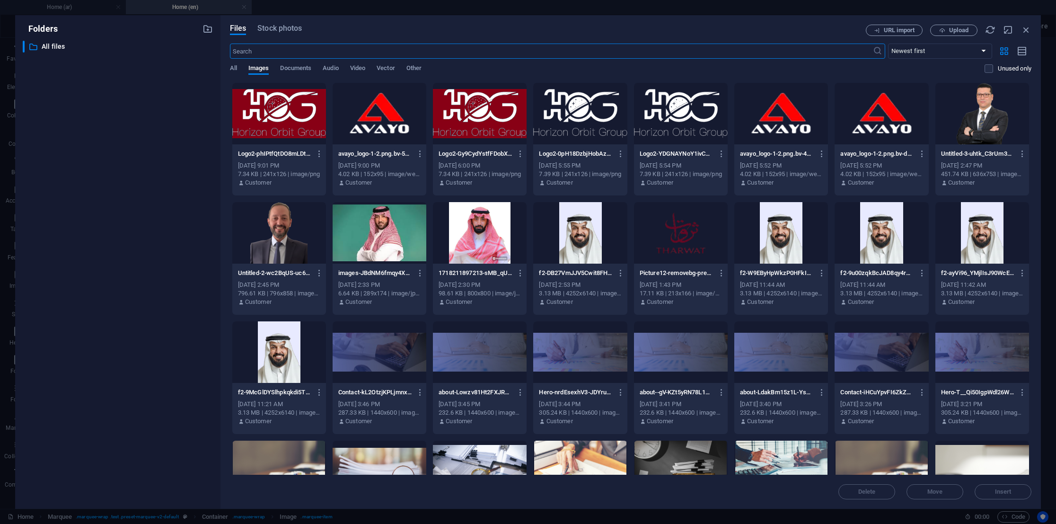
click at [106, 199] on body "[DOMAIN_NAME] Home (ar) Home (en) Favorites Elements Columns Content Boxes Acco…" at bounding box center [528, 262] width 1056 height 524
click at [769, 130] on div at bounding box center [782, 114] width 94 height 62
click at [769, 130] on div "1" at bounding box center [782, 114] width 94 height 62
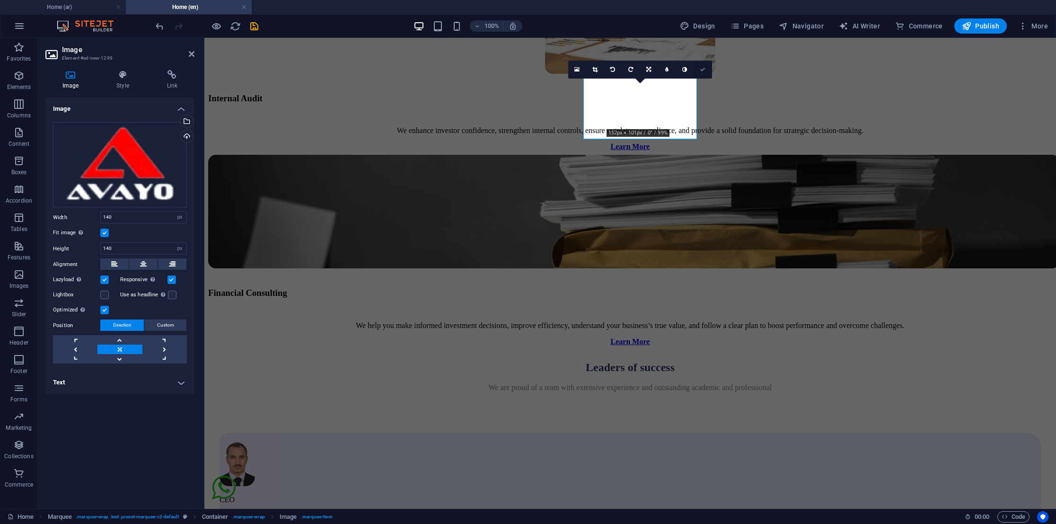
click at [703, 71] on icon at bounding box center [703, 70] width 6 height 6
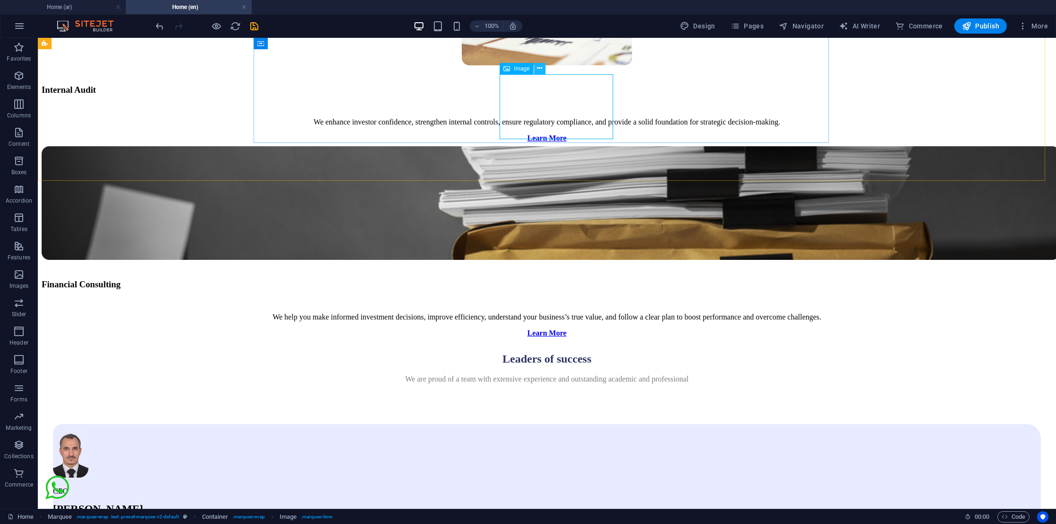
click at [538, 71] on icon at bounding box center [539, 68] width 5 height 10
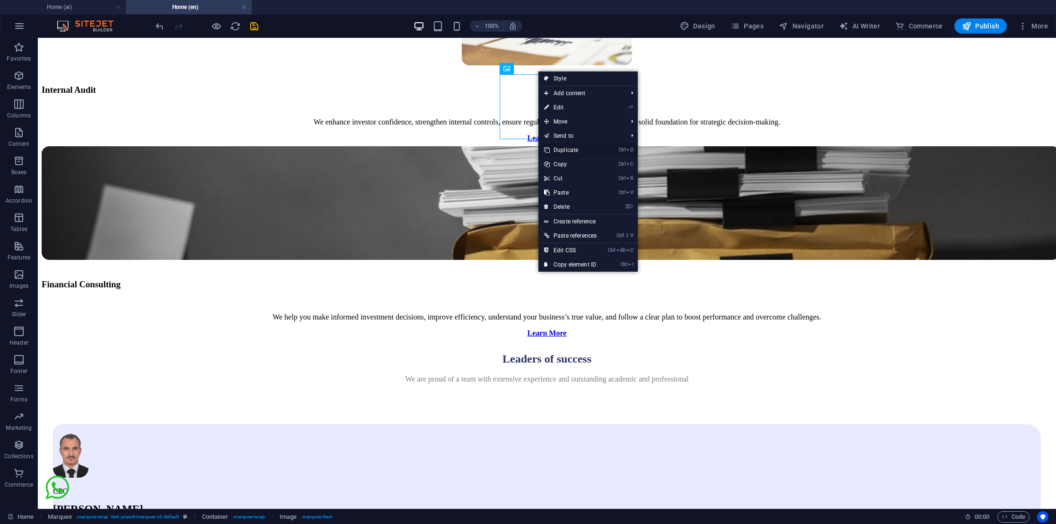
click at [584, 149] on link "Ctrl D Duplicate" at bounding box center [571, 150] width 64 height 14
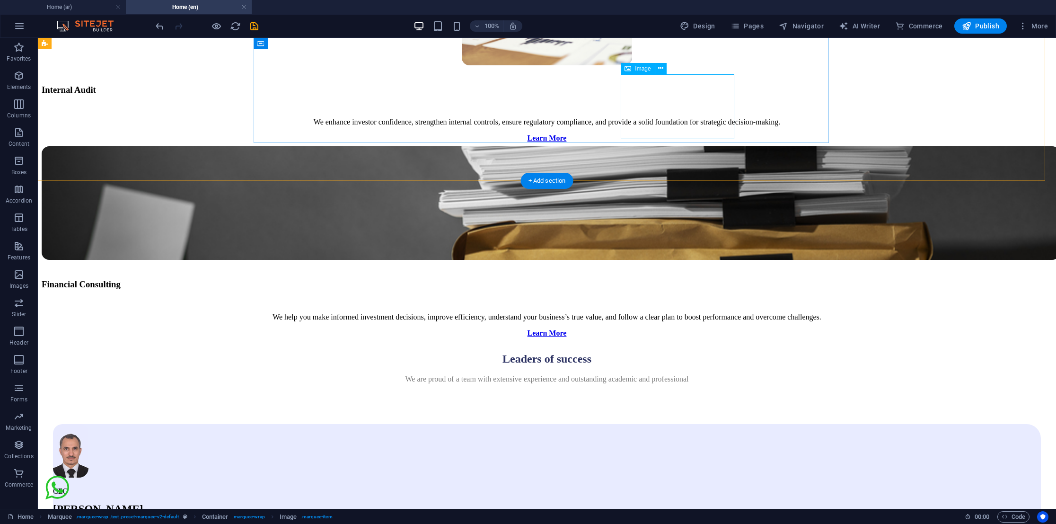
select select "px"
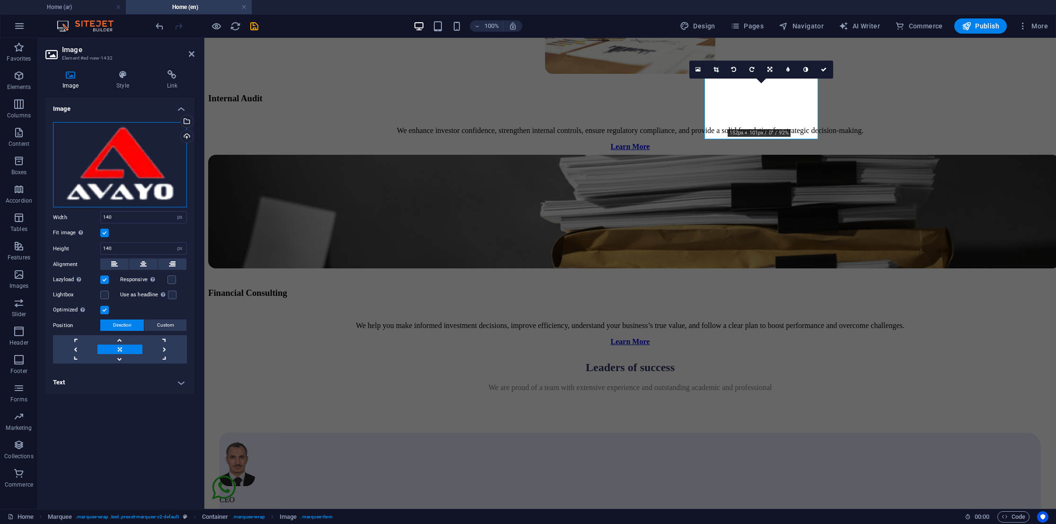
click at [166, 170] on div "Drag files here, click to choose files or select files from Files or our free s…" at bounding box center [120, 165] width 134 height 86
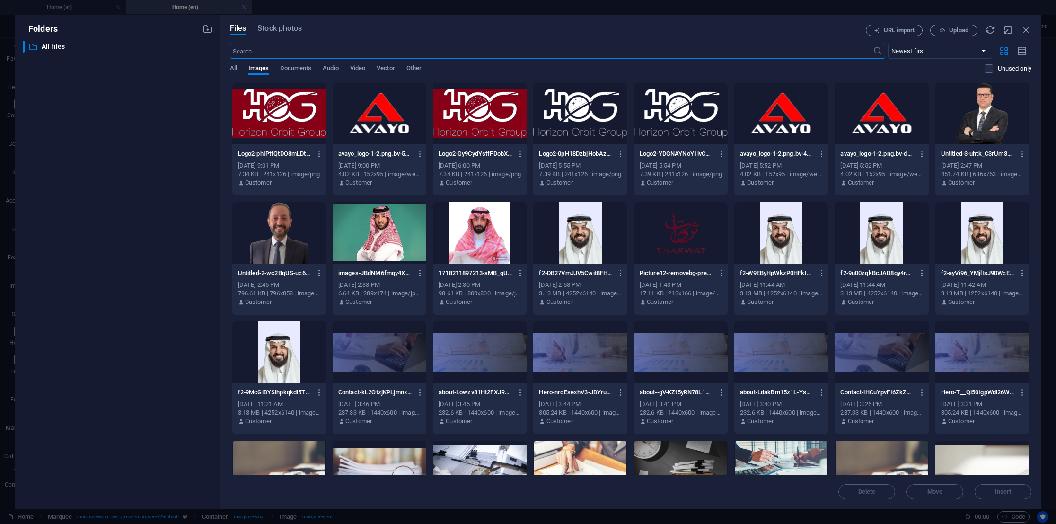
click at [166, 170] on body "[DOMAIN_NAME] Home (ar) Home (en) Favorites Elements Columns Content Boxes Acco…" at bounding box center [528, 262] width 1056 height 524
click at [481, 126] on div at bounding box center [480, 114] width 94 height 62
click at [481, 126] on div "1" at bounding box center [480, 114] width 94 height 62
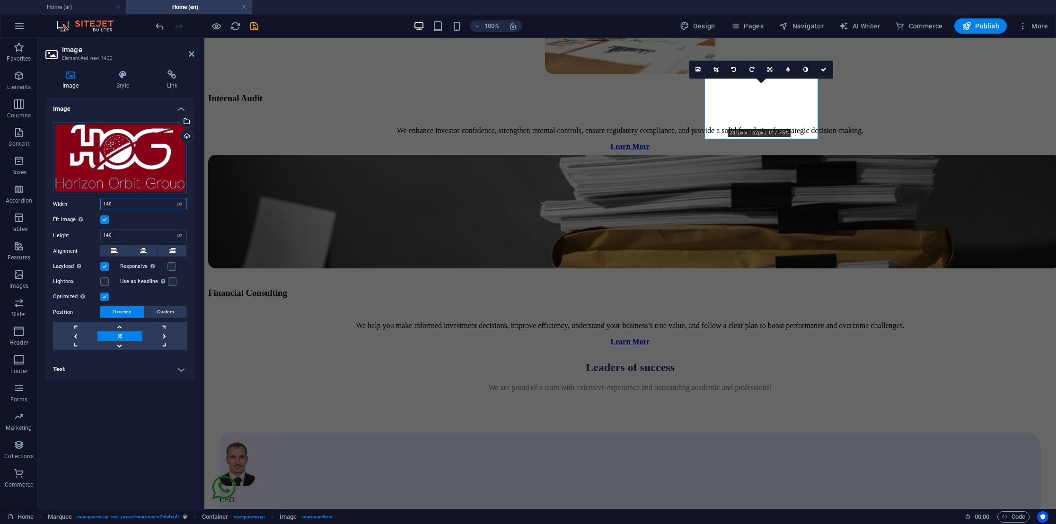
click at [143, 208] on input "140" at bounding box center [144, 203] width 86 height 11
click at [106, 218] on label at bounding box center [104, 219] width 9 height 9
click at [0, 0] on input "Fit image Automatically fit image to a fixed width and height" at bounding box center [0, 0] width 0 height 0
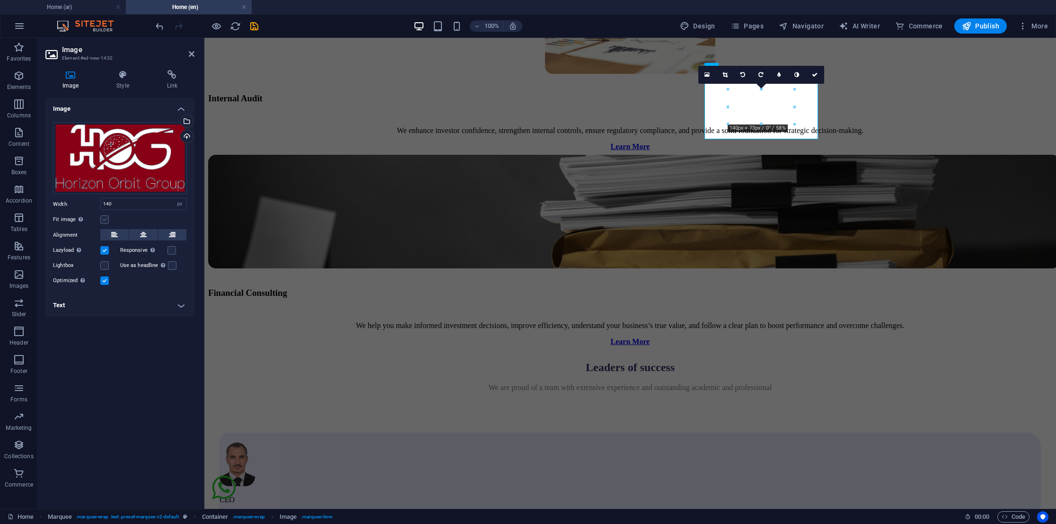
click at [106, 218] on label at bounding box center [104, 219] width 9 height 9
click at [0, 0] on input "Fit image Automatically fit image to a fixed width and height" at bounding box center [0, 0] width 0 height 0
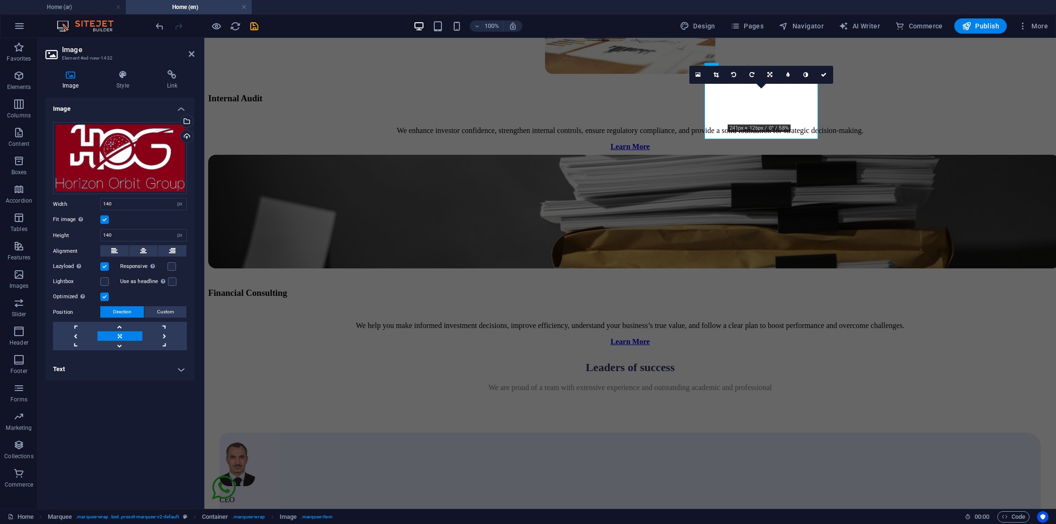
click at [106, 218] on label at bounding box center [104, 219] width 9 height 9
click at [0, 0] on input "Fit image Automatically fit image to a fixed width and height" at bounding box center [0, 0] width 0 height 0
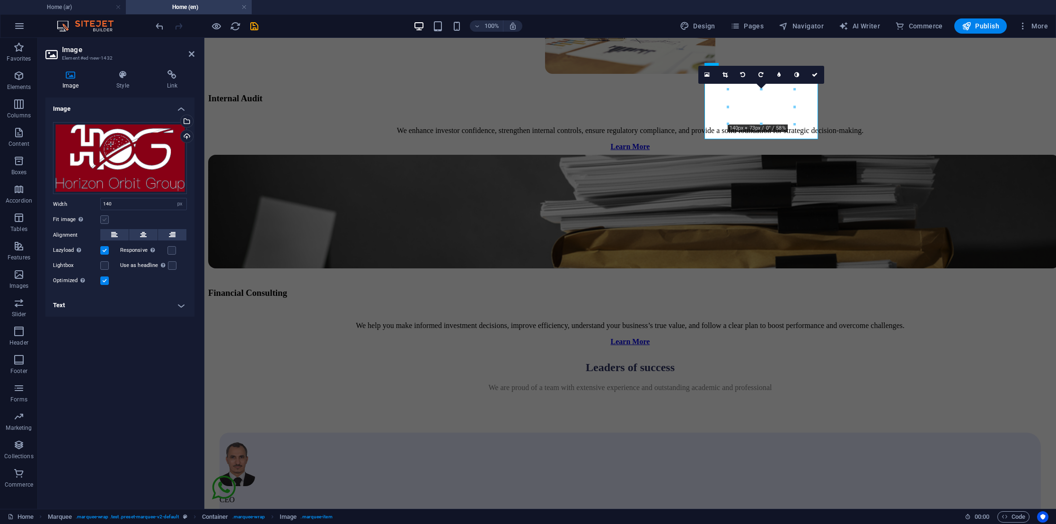
click at [106, 218] on label at bounding box center [104, 219] width 9 height 9
click at [0, 0] on input "Fit image Automatically fit image to a fixed width and height" at bounding box center [0, 0] width 0 height 0
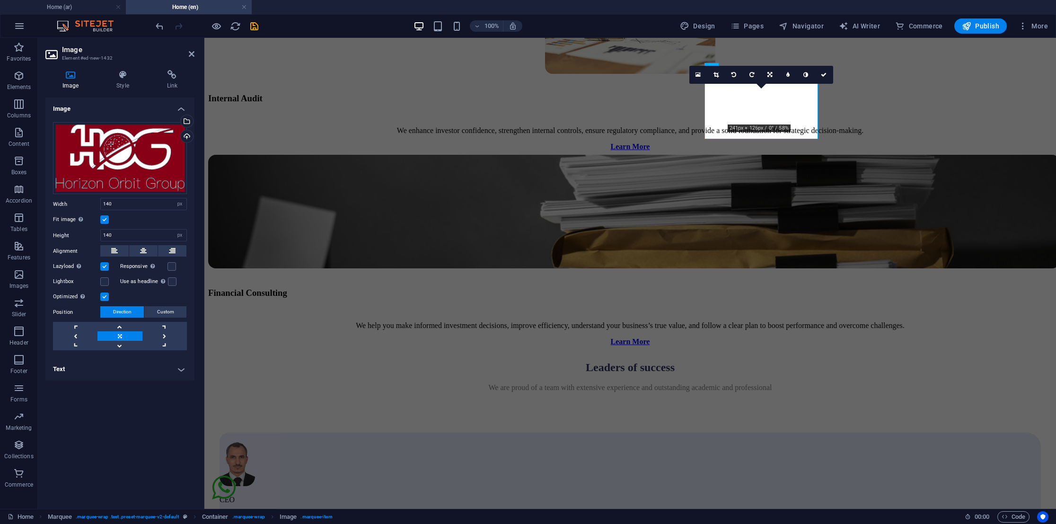
click at [106, 218] on label at bounding box center [104, 219] width 9 height 9
click at [0, 0] on input "Fit image Automatically fit image to a fixed width and height" at bounding box center [0, 0] width 0 height 0
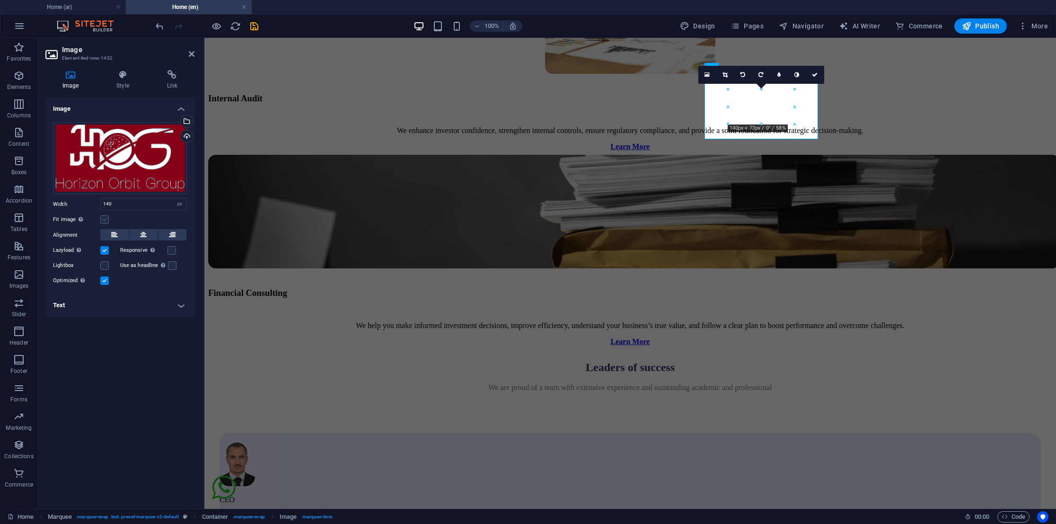
click at [106, 218] on label at bounding box center [104, 219] width 9 height 9
click at [0, 0] on input "Fit image Automatically fit image to a fixed width and height" at bounding box center [0, 0] width 0 height 0
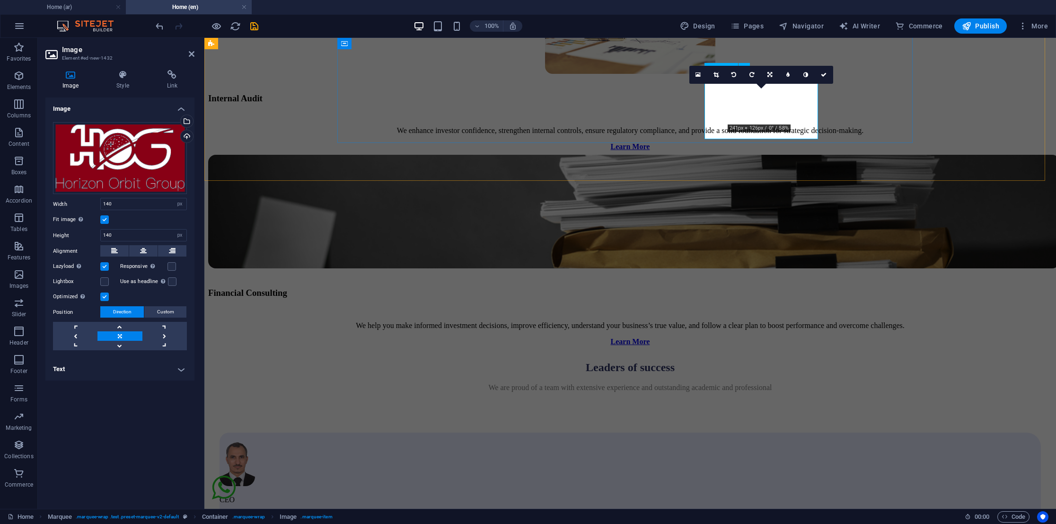
click at [779, 74] on link at bounding box center [770, 75] width 18 height 18
click at [788, 73] on icon at bounding box center [788, 75] width 4 height 6
click at [788, 73] on icon at bounding box center [788, 75] width 3 height 6
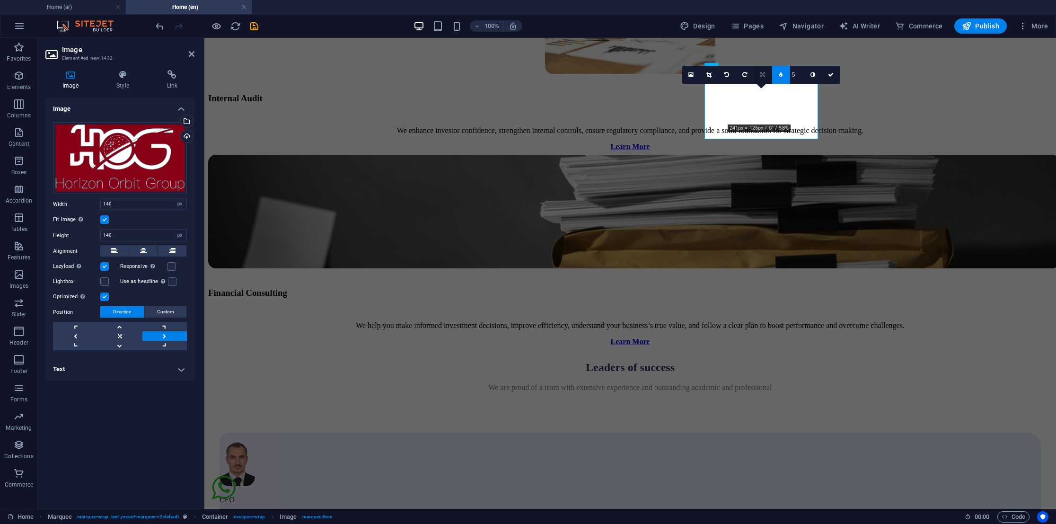
click at [763, 79] on link at bounding box center [763, 75] width 18 height 18
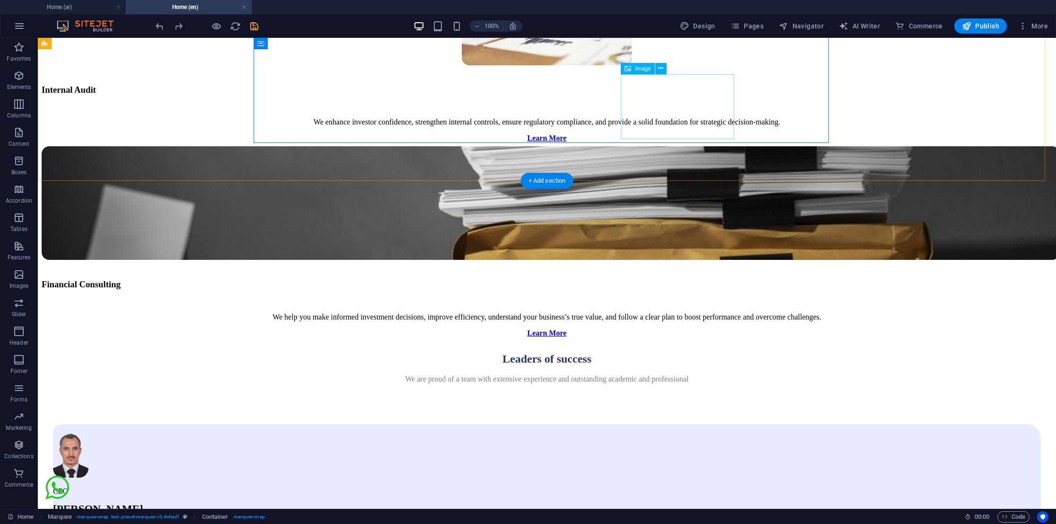
click at [664, 63] on button at bounding box center [660, 68] width 11 height 11
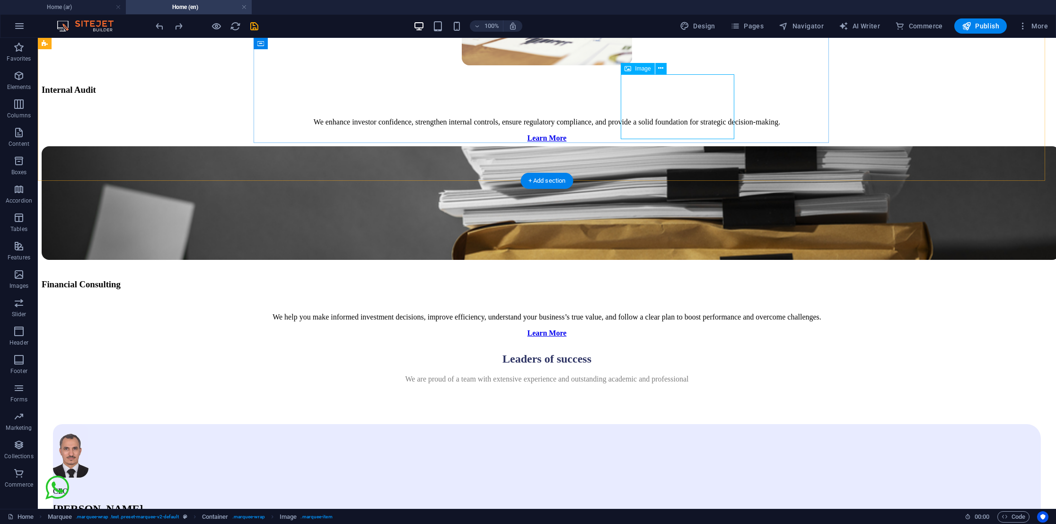
select select "px"
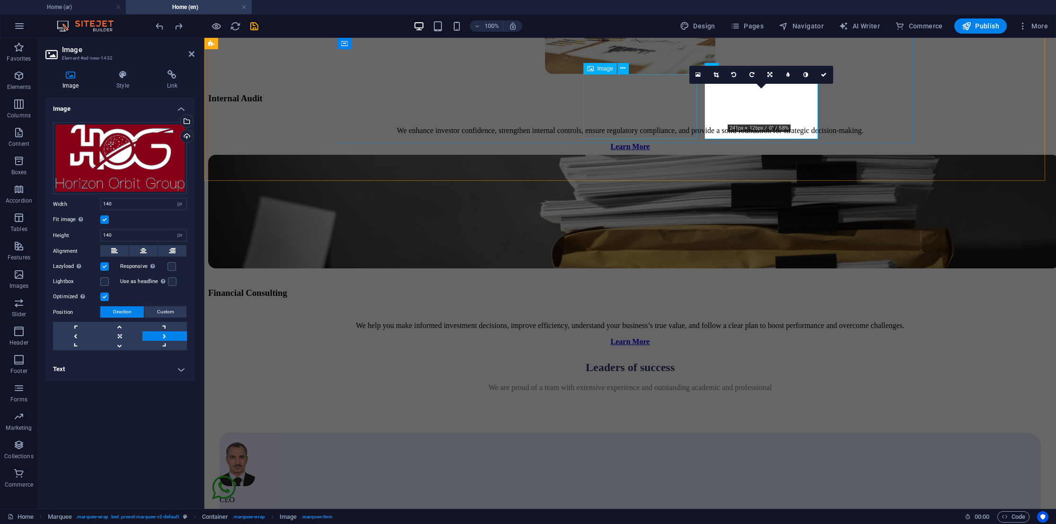
select select "DISABLED_OPTION_VALUE"
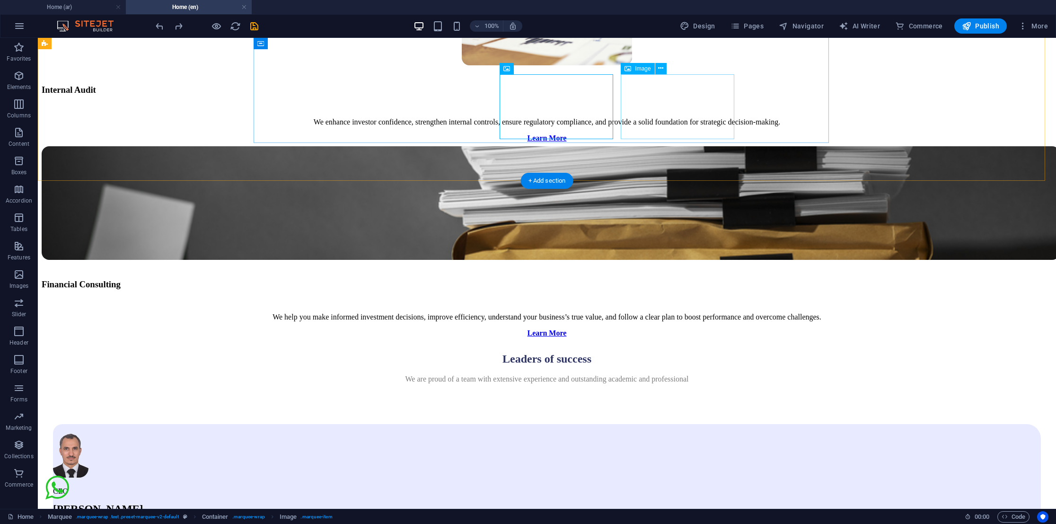
select select "px"
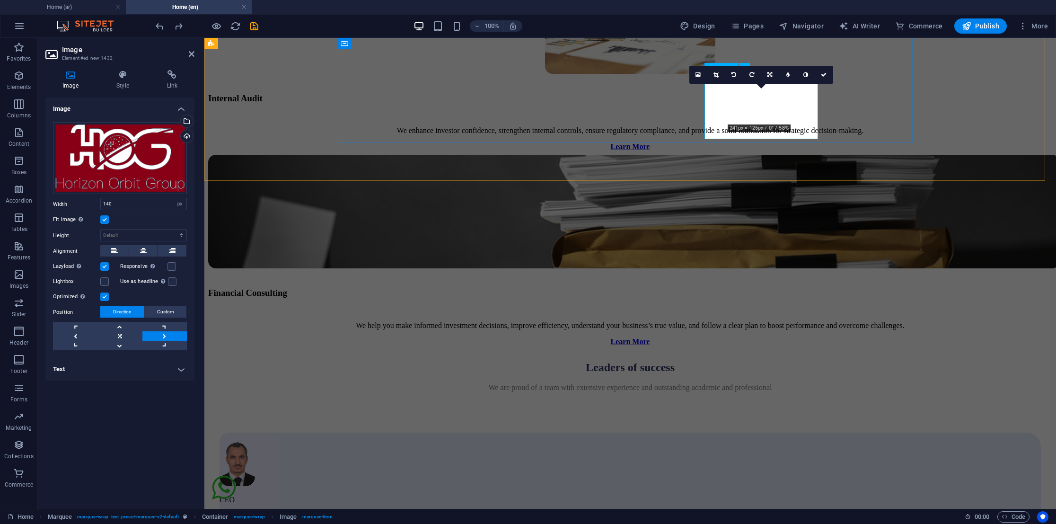
click at [766, 74] on link at bounding box center [770, 75] width 18 height 18
click at [788, 75] on icon at bounding box center [788, 75] width 4 height 6
click at [788, 75] on icon at bounding box center [788, 75] width 3 height 6
click at [788, 75] on link at bounding box center [781, 75] width 18 height 18
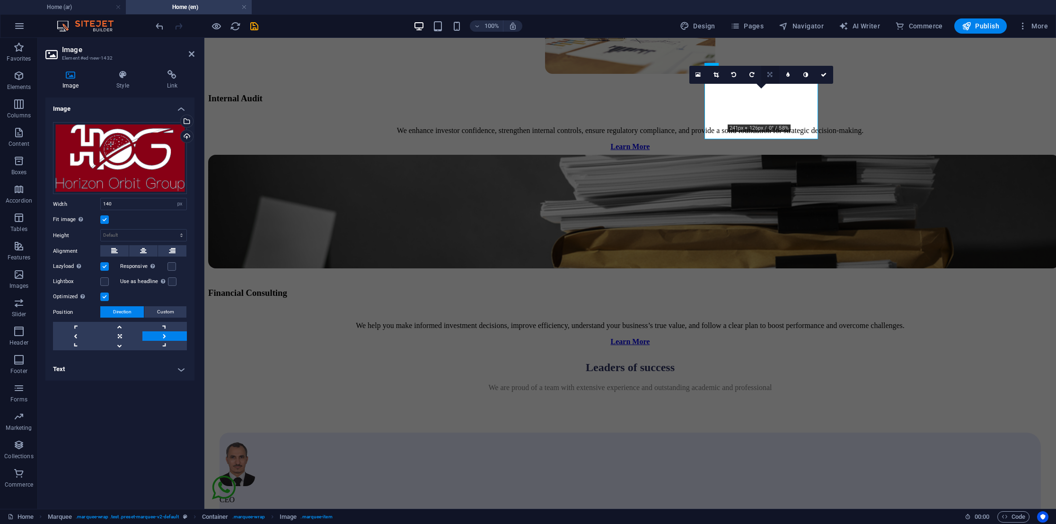
click at [774, 77] on link at bounding box center [770, 75] width 18 height 18
click at [768, 74] on icon at bounding box center [770, 75] width 5 height 6
click at [757, 73] on link at bounding box center [753, 75] width 18 height 18
click at [128, 240] on select "Default auto px" at bounding box center [144, 235] width 86 height 11
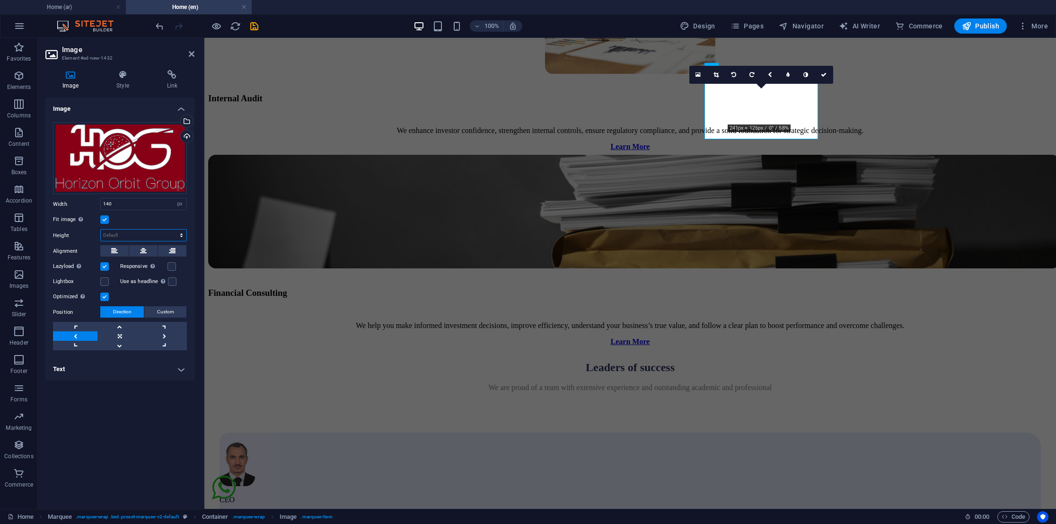
select select "px"
click at [173, 230] on select "Default auto px" at bounding box center [144, 235] width 86 height 11
type input "140"
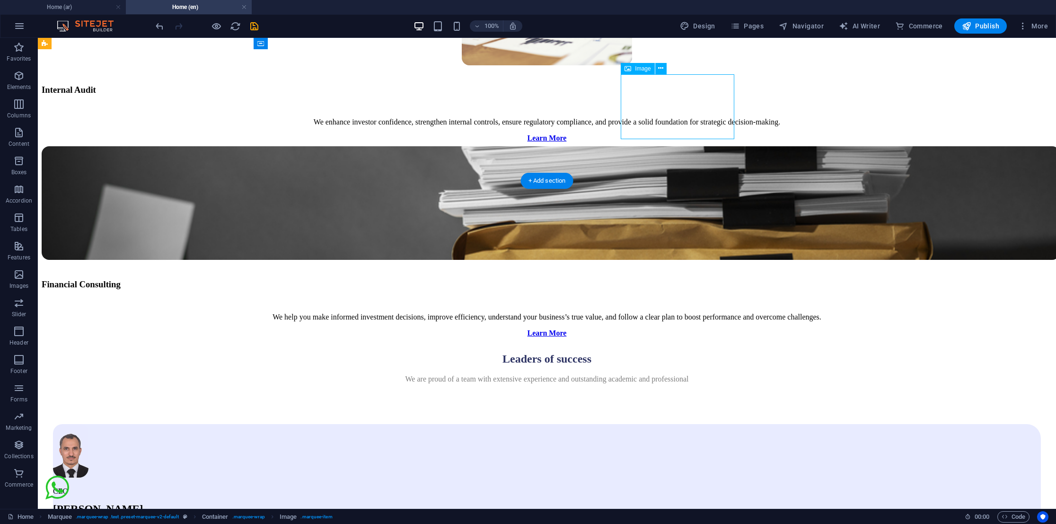
select select "px"
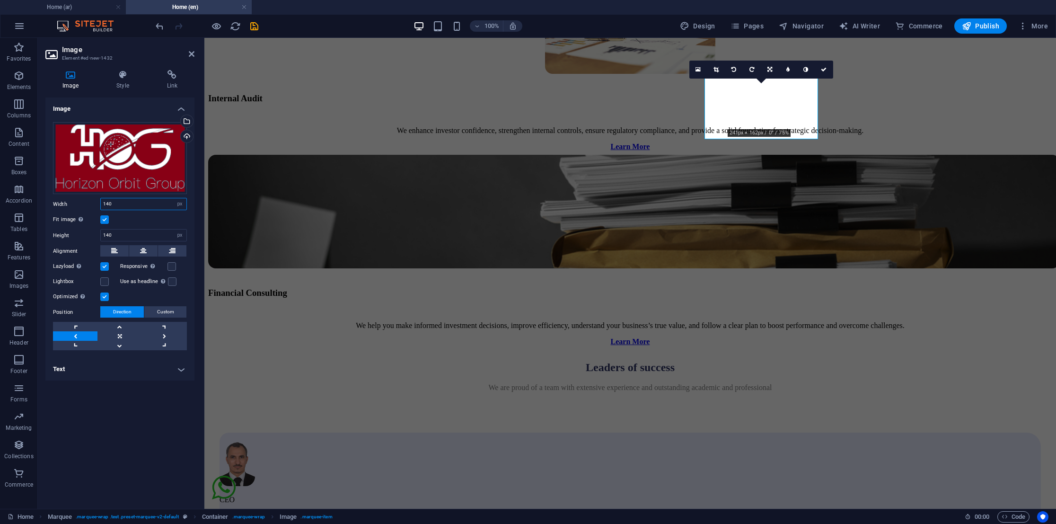
click at [132, 204] on input "140" at bounding box center [144, 203] width 86 height 11
click at [102, 221] on label at bounding box center [104, 219] width 9 height 9
click at [0, 0] on input "Fit image Automatically fit image to a fixed width and height" at bounding box center [0, 0] width 0 height 0
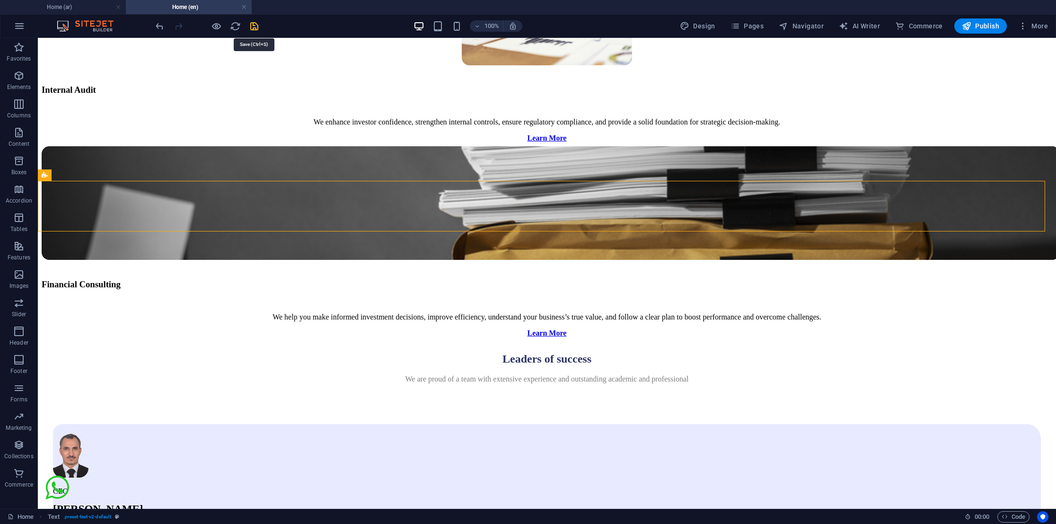
click at [256, 26] on icon "save" at bounding box center [254, 26] width 11 height 11
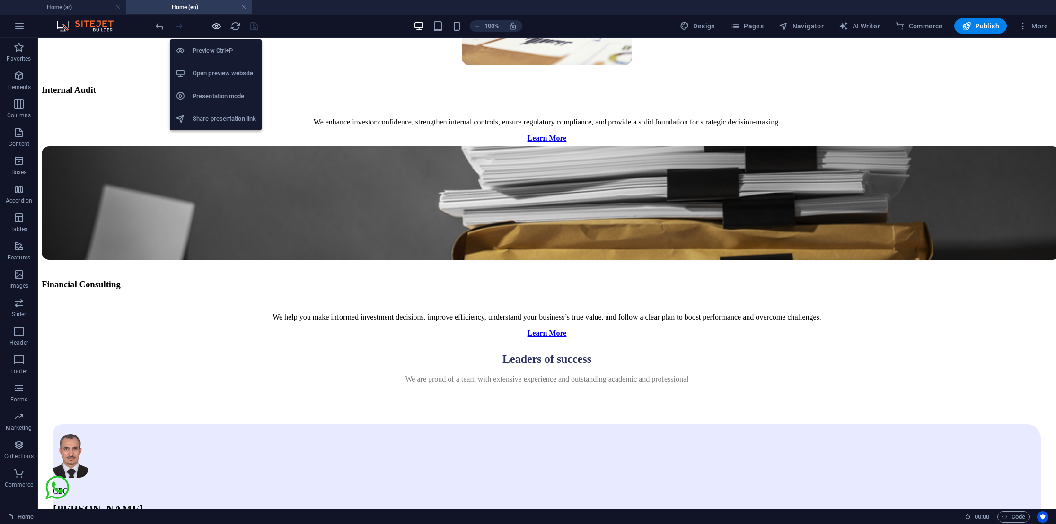
drag, startPoint x: 219, startPoint y: 23, endPoint x: 314, endPoint y: 2, distance: 96.9
click at [219, 23] on icon "button" at bounding box center [216, 26] width 11 height 11
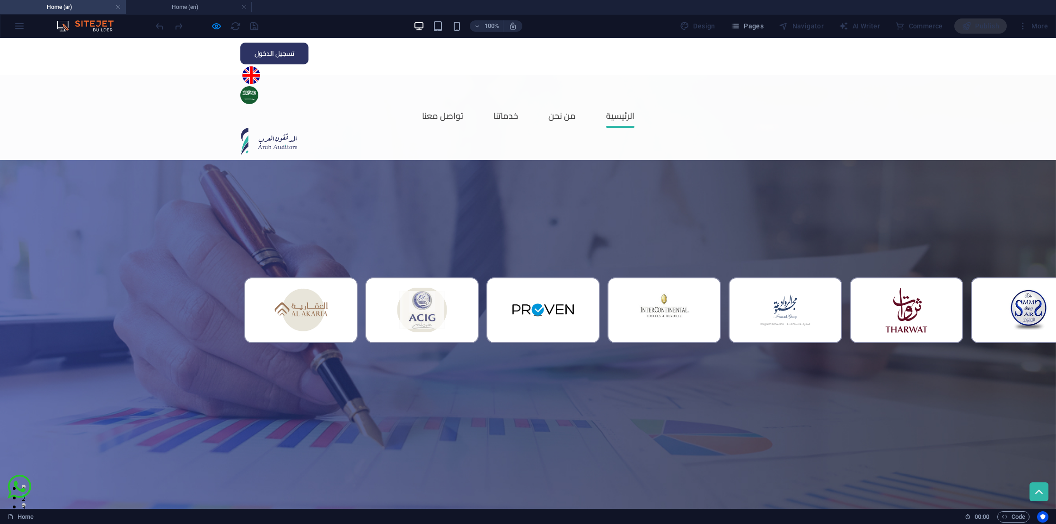
scroll to position [1376, 0]
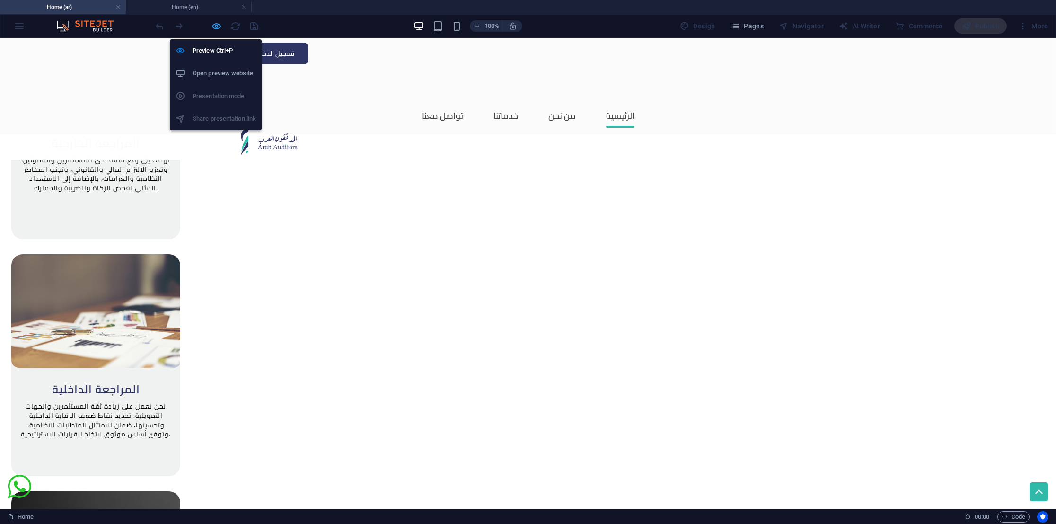
click at [217, 29] on icon "button" at bounding box center [216, 26] width 11 height 11
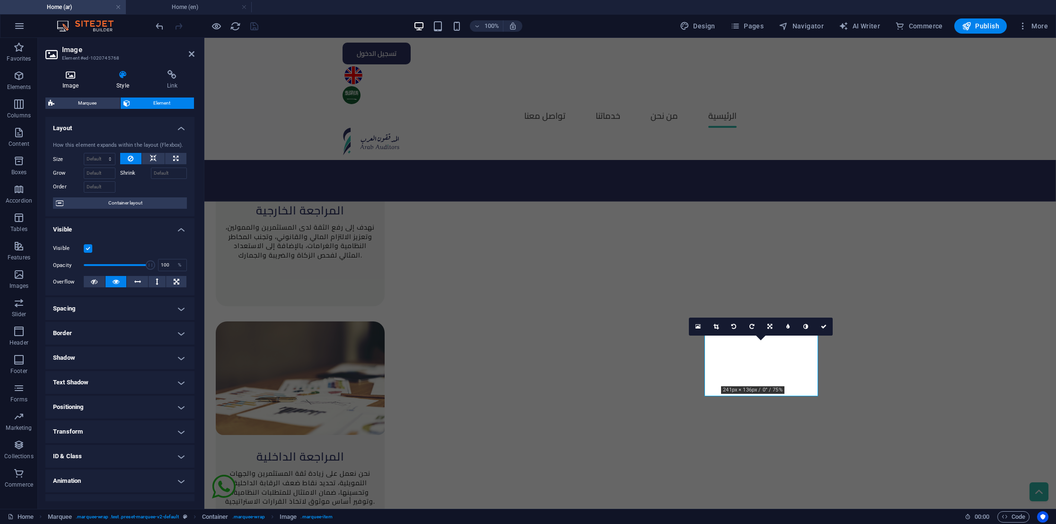
click at [63, 76] on icon at bounding box center [70, 74] width 50 height 9
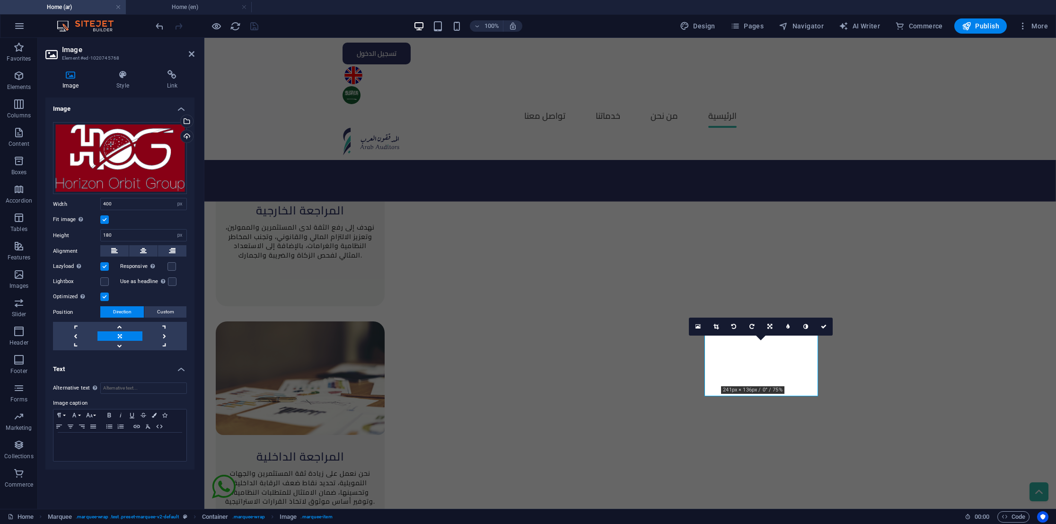
click at [103, 224] on div "Fit image Automatically fit image to a fixed width and height" at bounding box center [120, 219] width 134 height 11
click at [101, 224] on div "Fit image Automatically fit image to a fixed width and height" at bounding box center [120, 219] width 134 height 11
click at [104, 217] on label at bounding box center [104, 219] width 9 height 9
click at [0, 0] on input "Fit image Automatically fit image to a fixed width and height" at bounding box center [0, 0] width 0 height 0
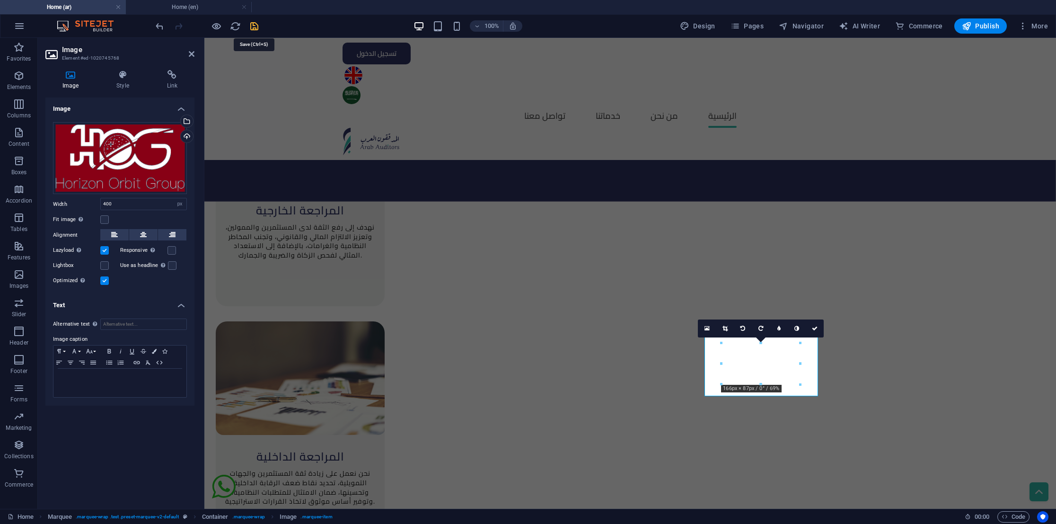
click at [252, 28] on icon "save" at bounding box center [254, 26] width 11 height 11
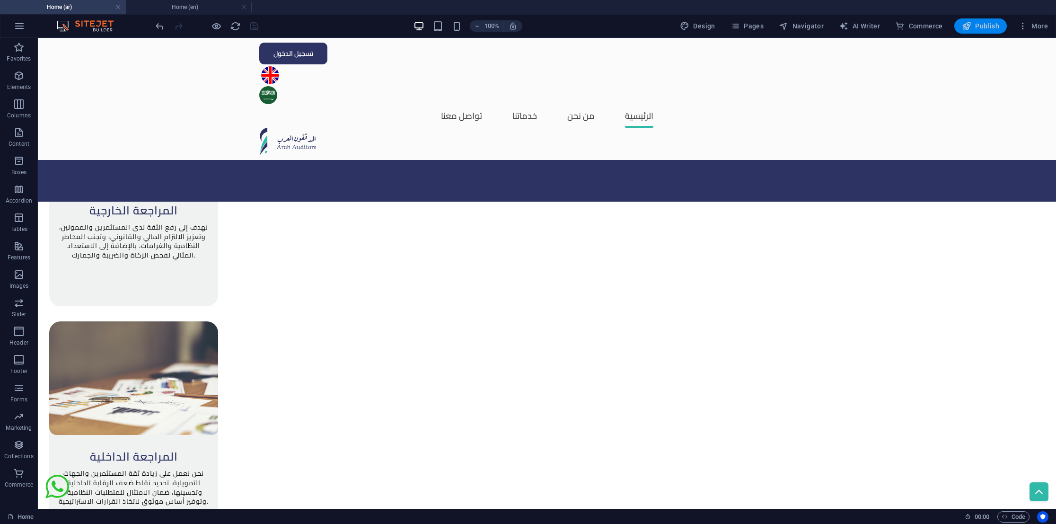
click at [983, 18] on button "Publish" at bounding box center [981, 25] width 53 height 15
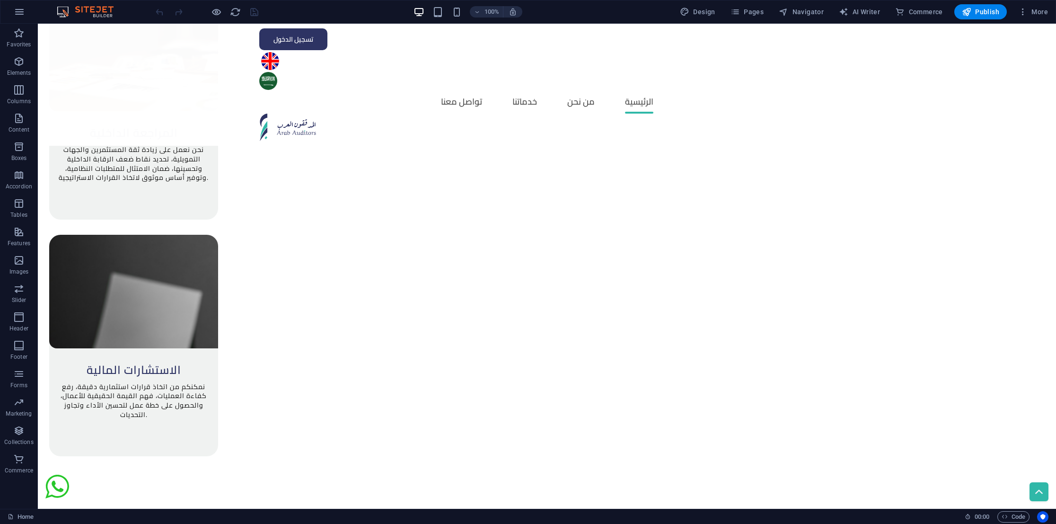
scroll to position [1274, 0]
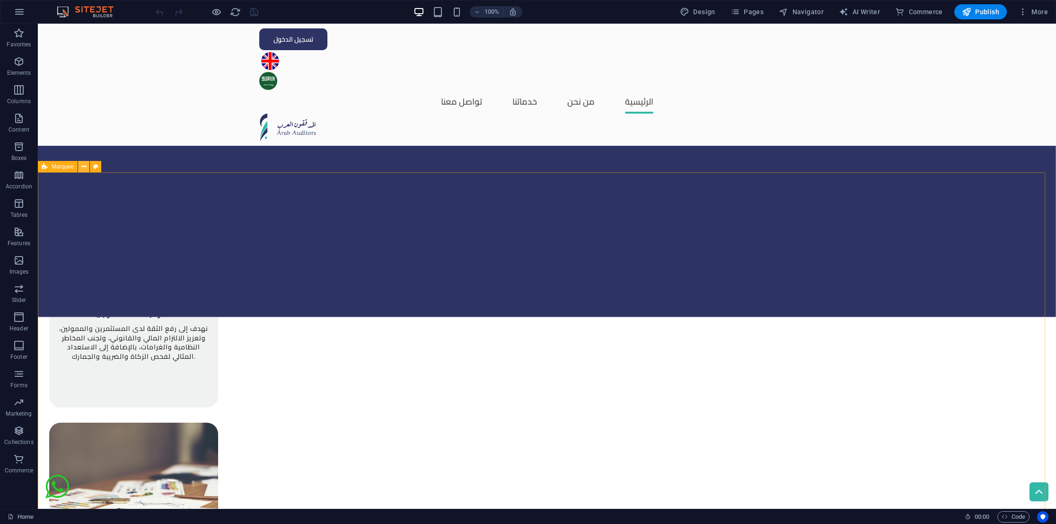
click at [84, 168] on icon at bounding box center [83, 167] width 5 height 10
